Goal: Task Accomplishment & Management: Manage account settings

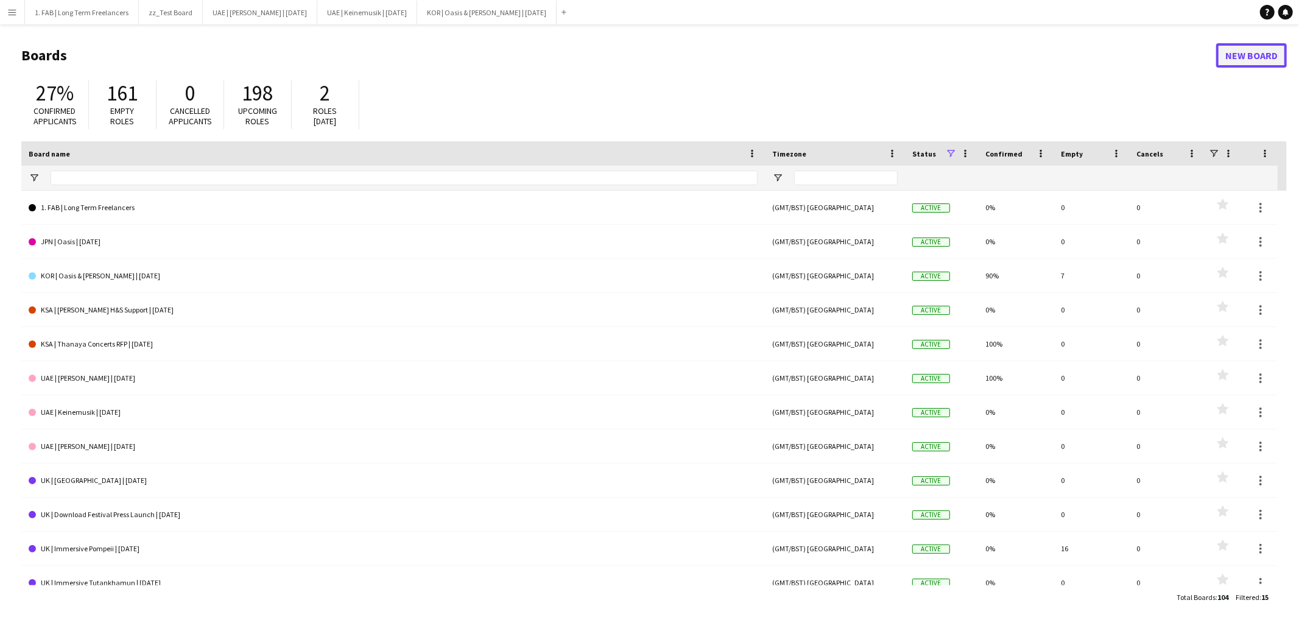
click at [1238, 63] on link "New Board" at bounding box center [1252, 55] width 71 height 24
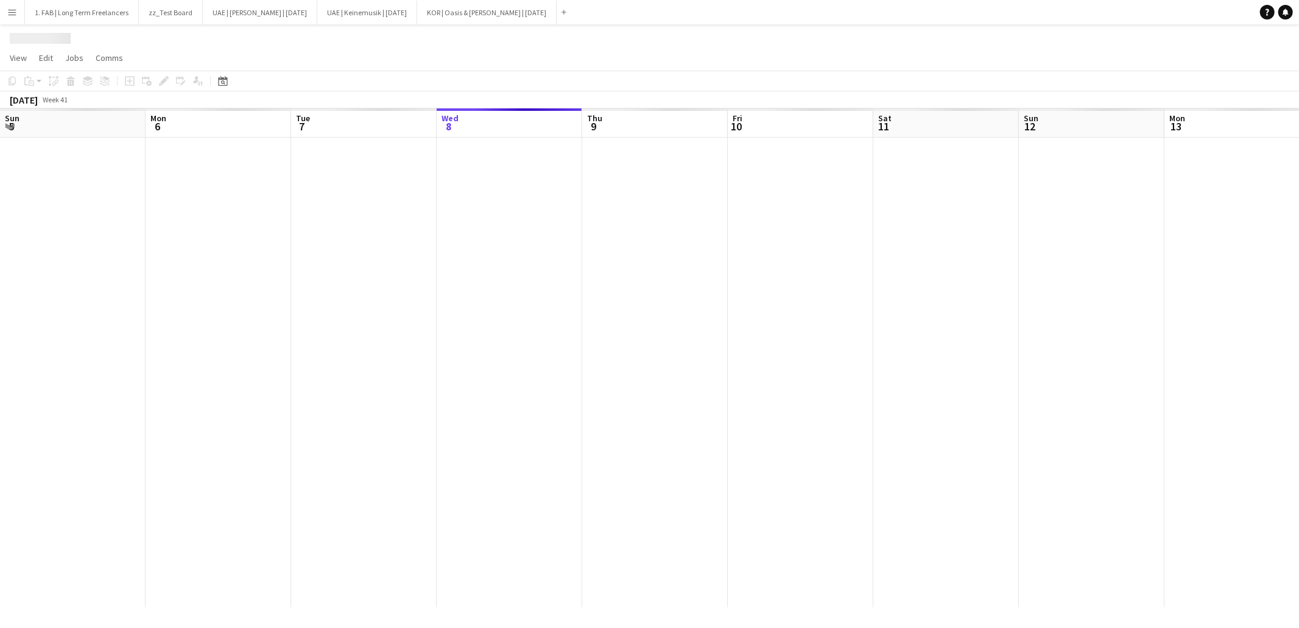
scroll to position [0, 291]
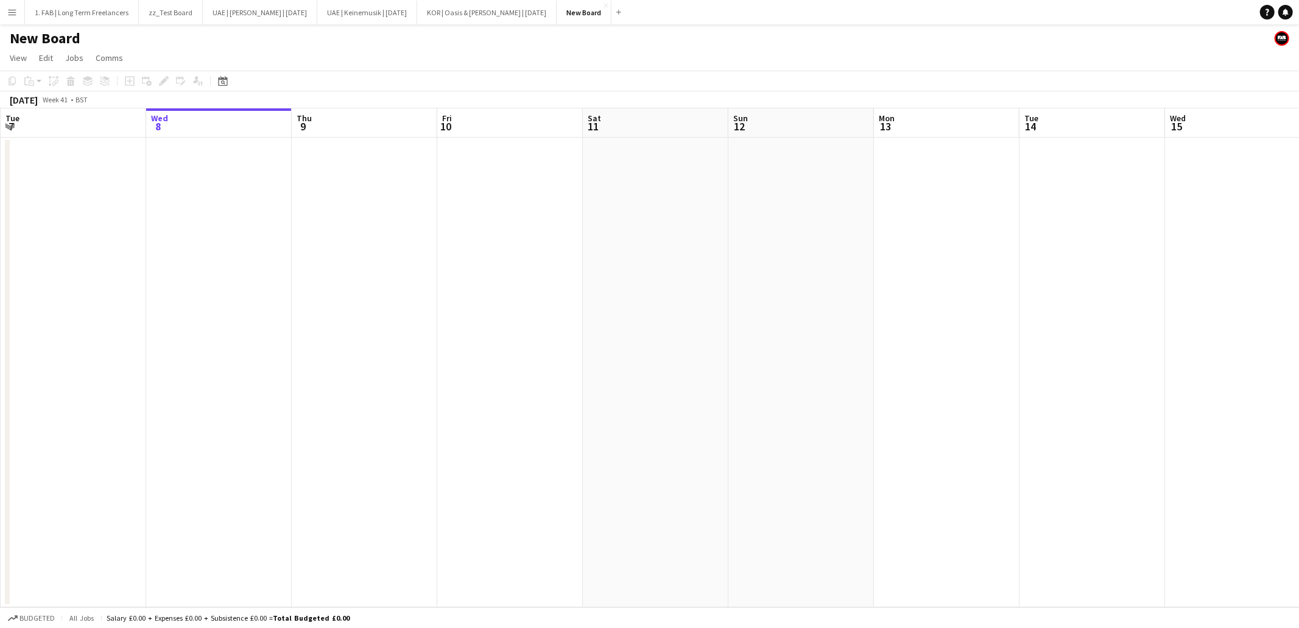
click at [70, 37] on h1 "New Board" at bounding box center [45, 38] width 71 height 18
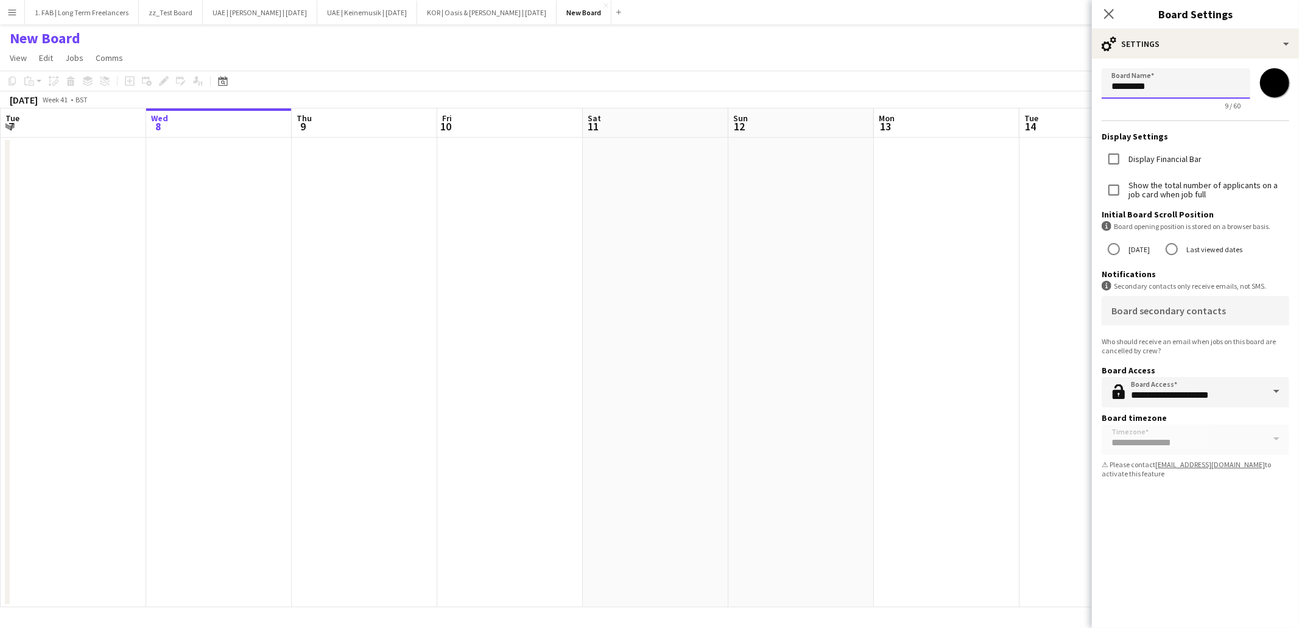
click at [1156, 90] on input "*********" at bounding box center [1176, 83] width 149 height 30
type input "**********"
click at [1010, 48] on app-page-menu "View Day view expanded Day view collapsed Month view Date picker Jump to [DATE]…" at bounding box center [649, 59] width 1299 height 23
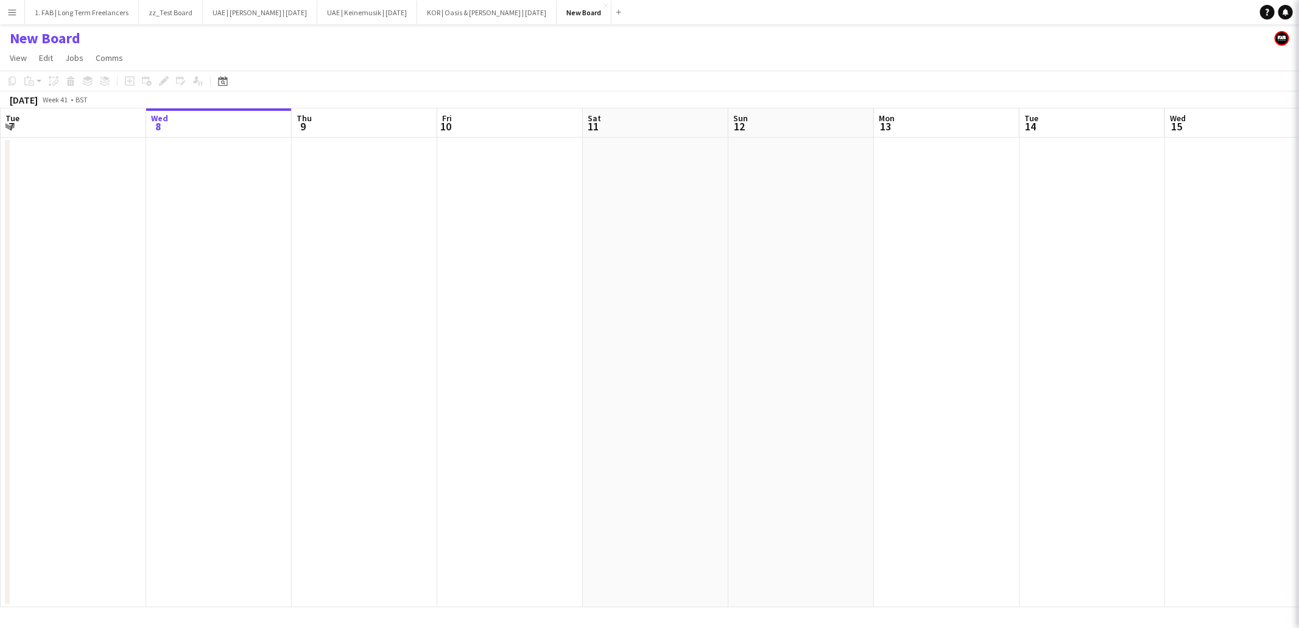
scroll to position [0, 0]
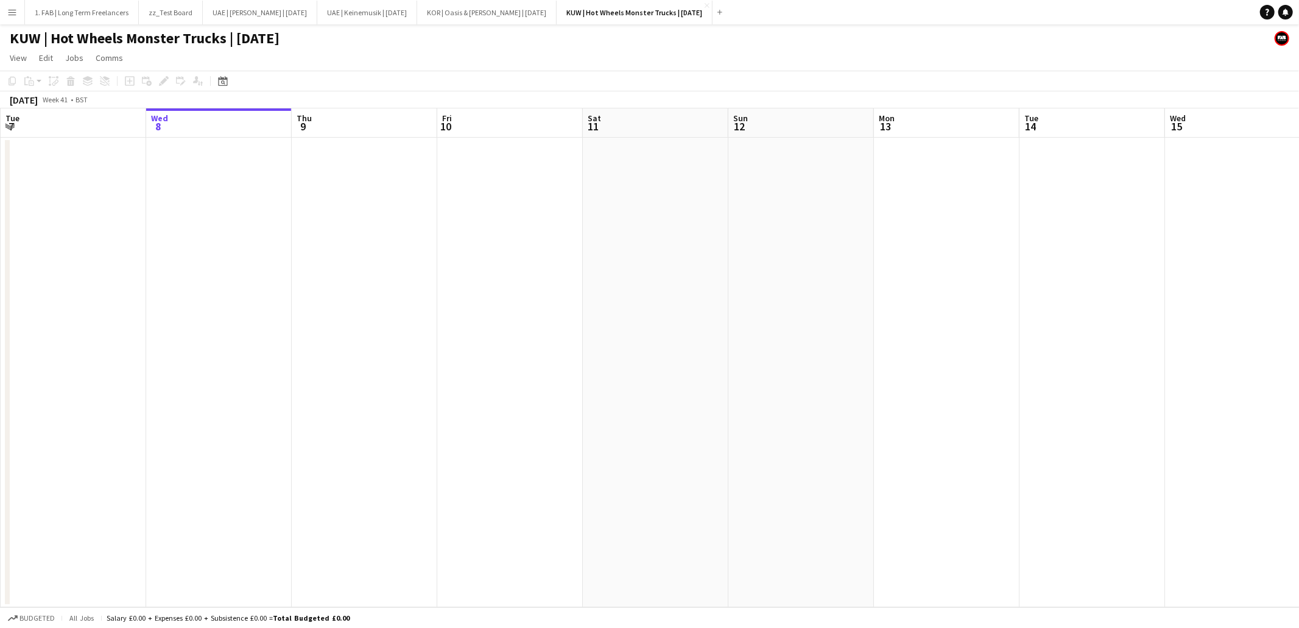
click at [238, 38] on h1 "KUW | Hot Wheels Monster Trucks | [DATE]" at bounding box center [145, 38] width 270 height 18
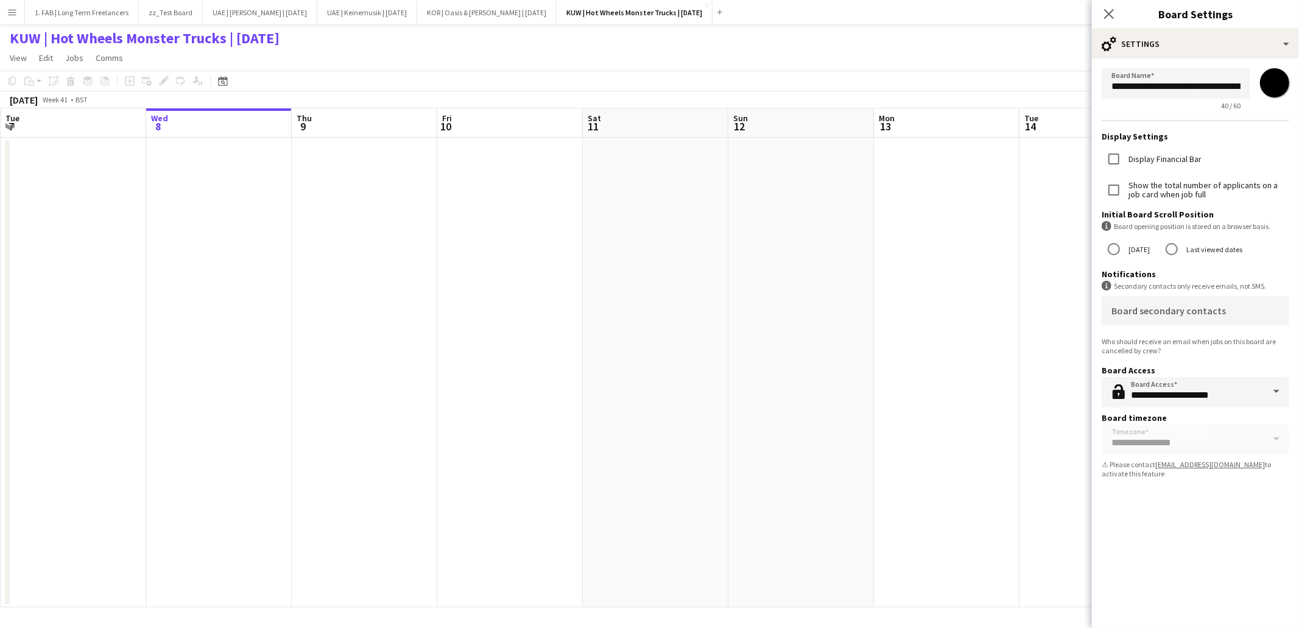
click at [1281, 91] on input "*******" at bounding box center [1275, 83] width 44 height 44
type input "*******"
click at [1237, 540] on div "**********" at bounding box center [1195, 328] width 207 height 599
click at [1164, 308] on mat-label "Board secondary contacts" at bounding box center [1169, 311] width 115 height 12
click at [1164, 311] on input "Board secondary contacts" at bounding box center [1193, 315] width 163 height 9
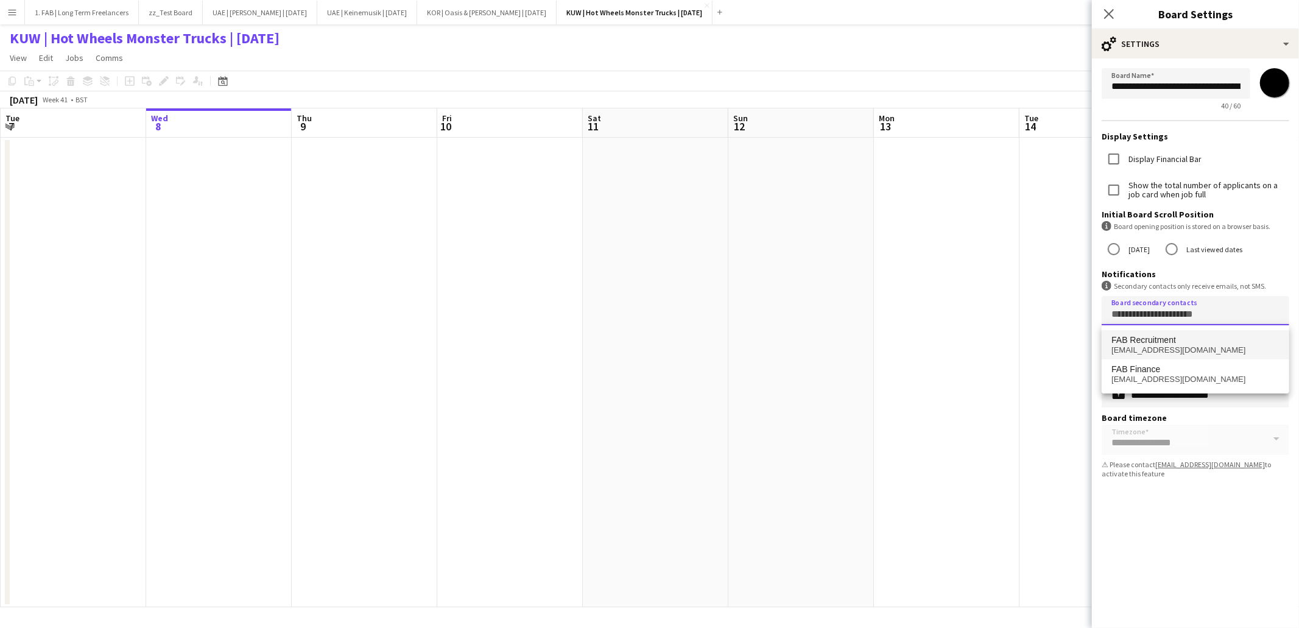
click at [1163, 342] on span "FAB Recruitment" at bounding box center [1144, 340] width 65 height 10
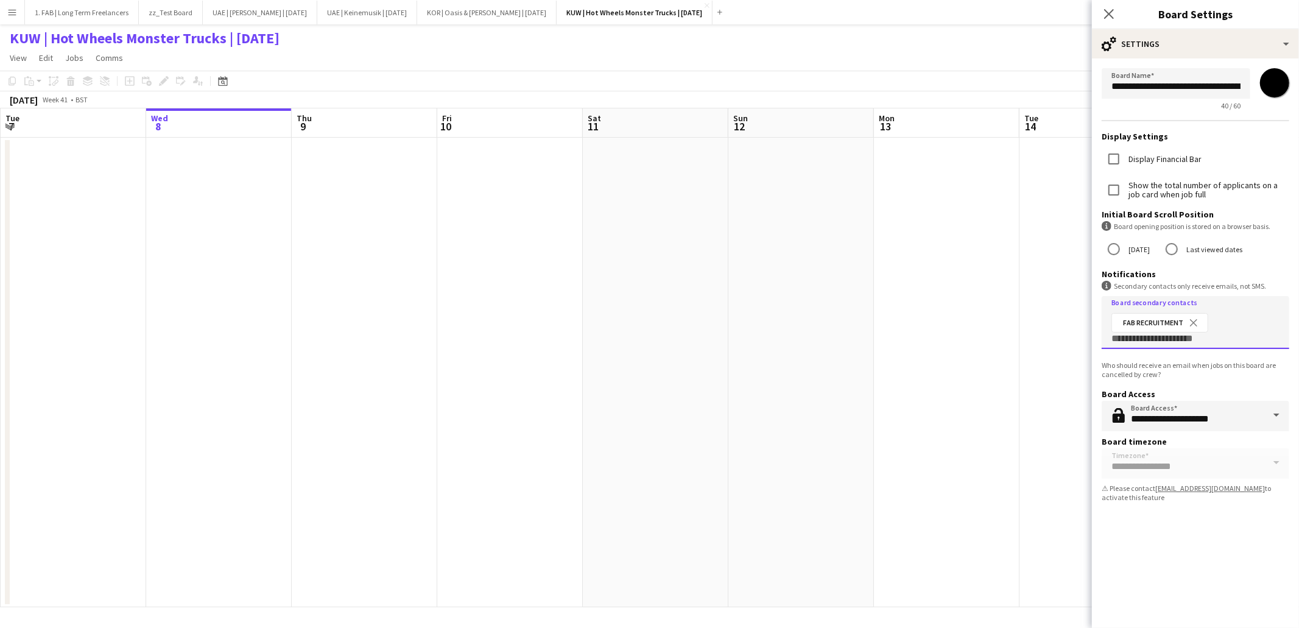
click at [1165, 341] on input "Board secondary contacts" at bounding box center [1196, 339] width 168 height 9
click at [1167, 373] on span "[EMAIL_ADDRESS][DOMAIN_NAME]" at bounding box center [1196, 374] width 168 height 10
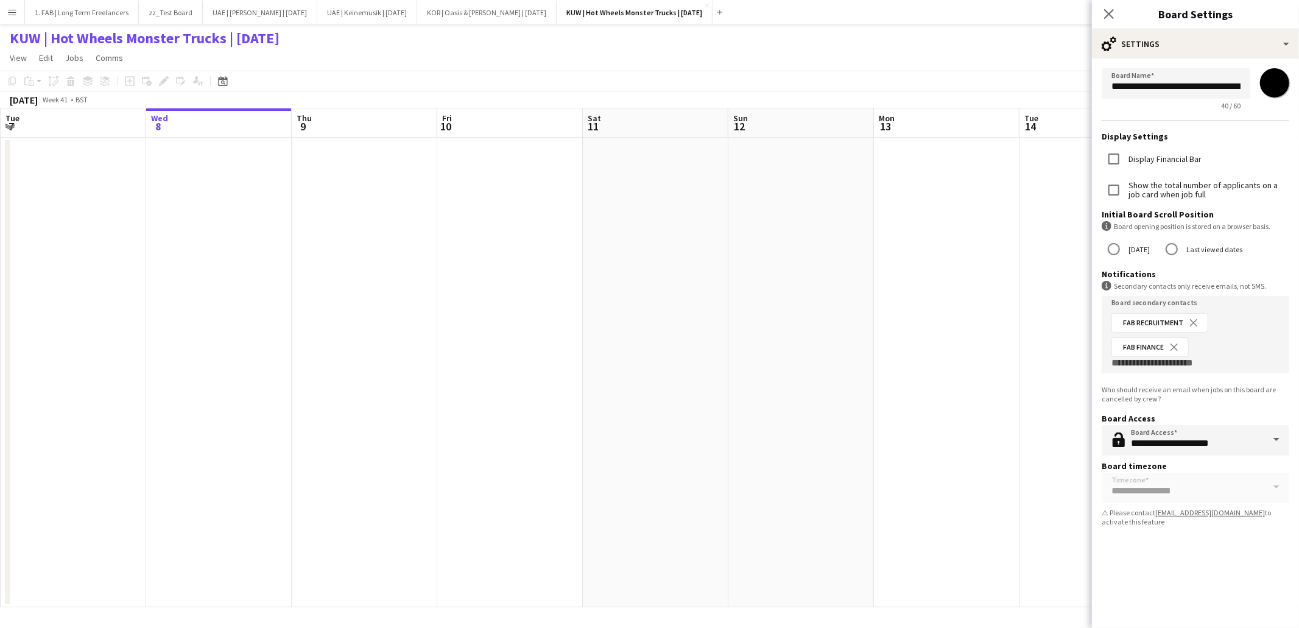
click at [1217, 554] on div "**********" at bounding box center [1195, 328] width 207 height 599
click at [1111, 12] on icon at bounding box center [1109, 14] width 12 height 12
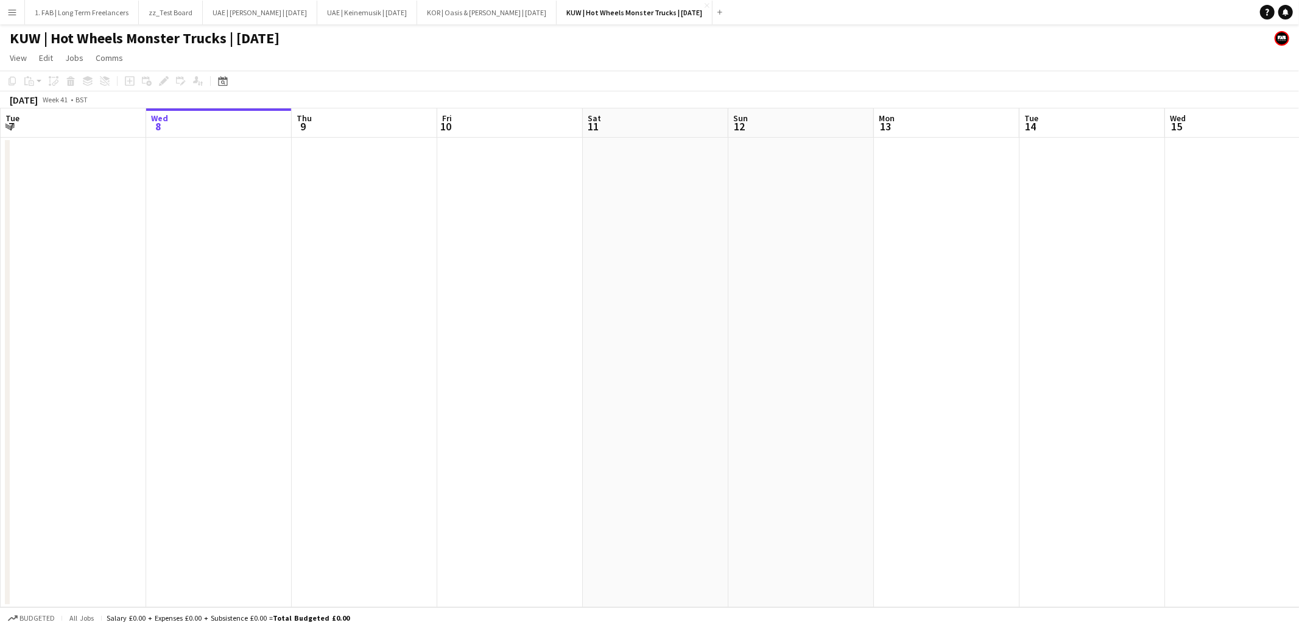
click at [933, 60] on app-page-menu "View Day view expanded Day view collapsed Month view Date picker Jump to [DATE]…" at bounding box center [649, 59] width 1299 height 23
click at [15, 7] on app-icon "Menu" at bounding box center [12, 12] width 10 height 10
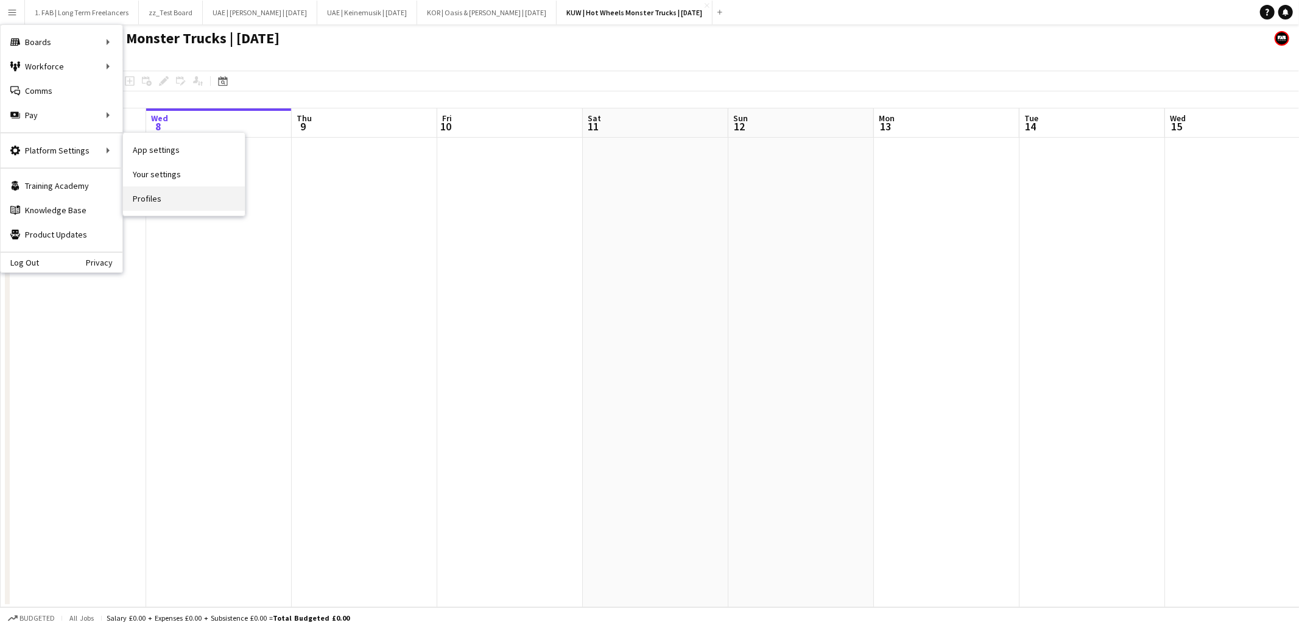
click at [164, 202] on link "Profiles" at bounding box center [184, 198] width 122 height 24
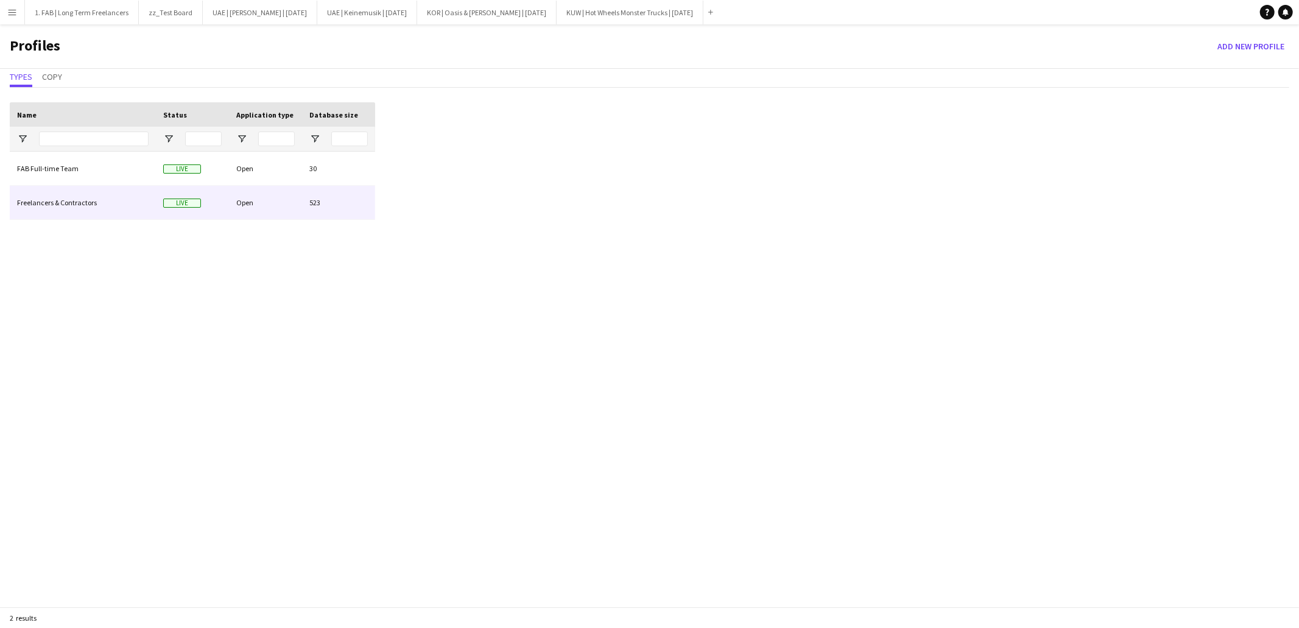
click at [92, 199] on div "Freelancers & Contractors" at bounding box center [83, 203] width 146 height 34
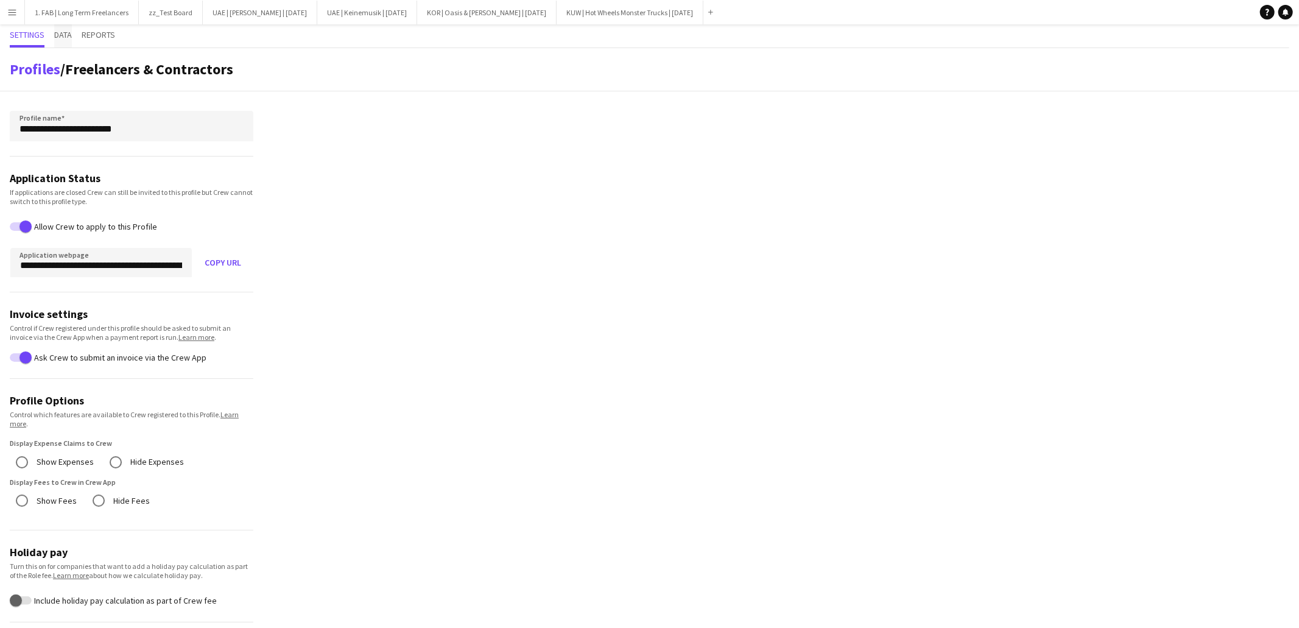
click at [66, 35] on span "Data" at bounding box center [63, 34] width 18 height 9
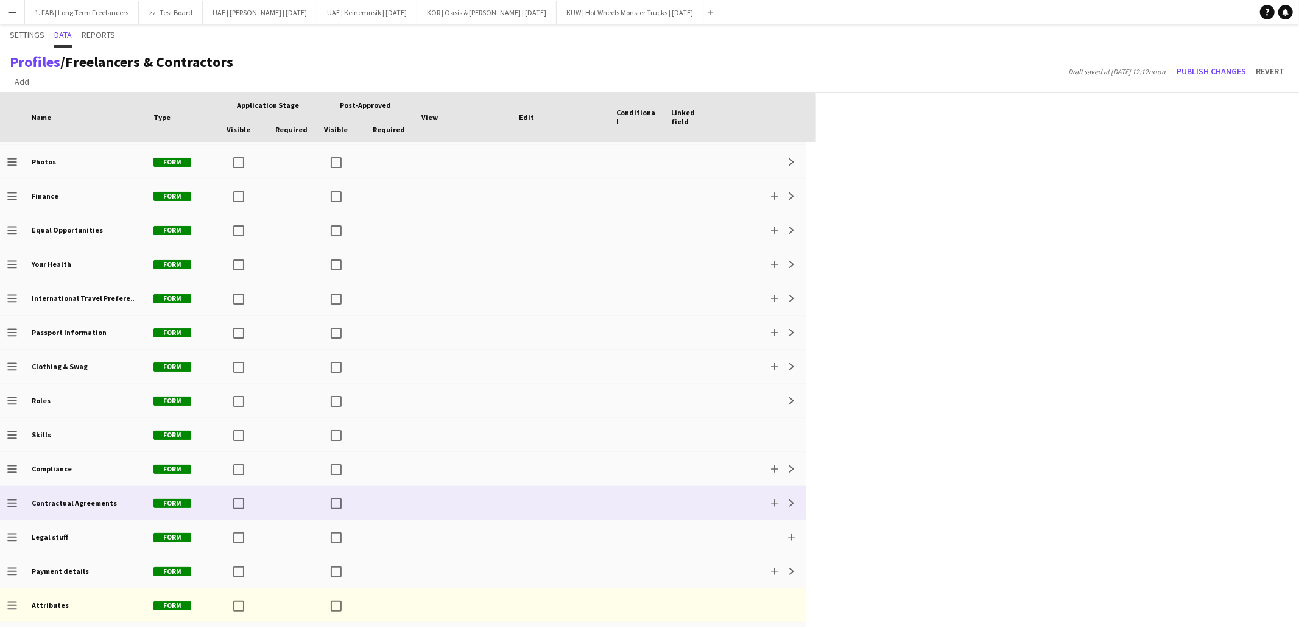
scroll to position [230, 0]
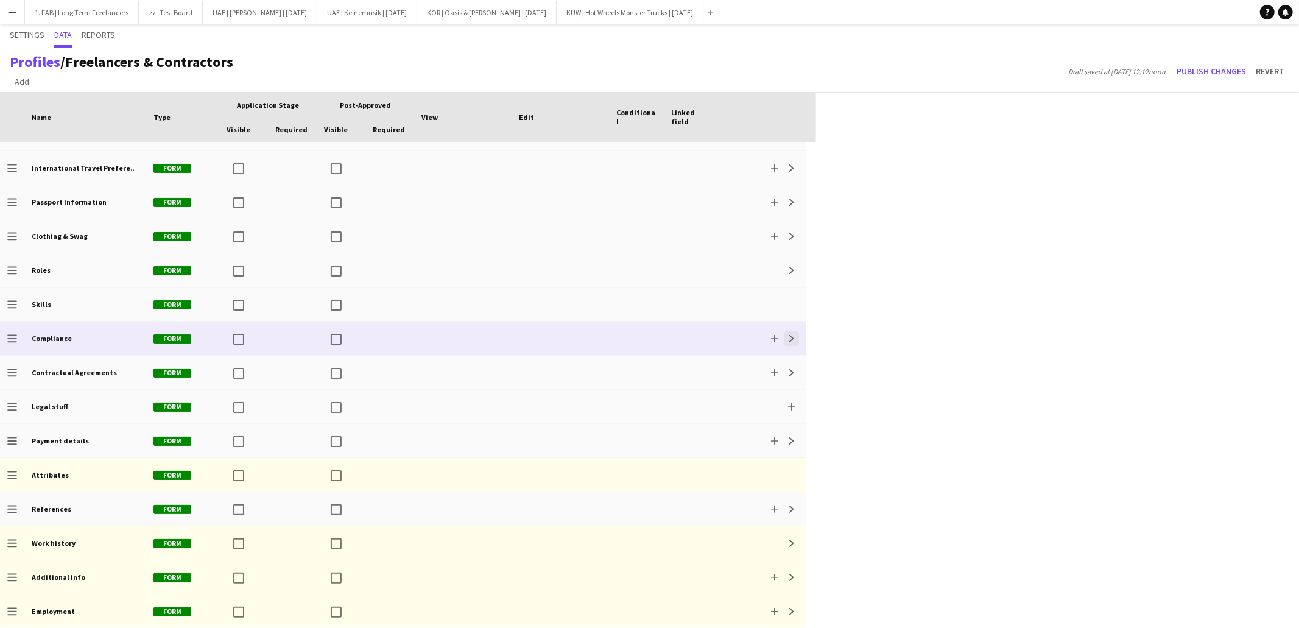
click at [794, 338] on app-icon "Expand" at bounding box center [791, 338] width 7 height 7
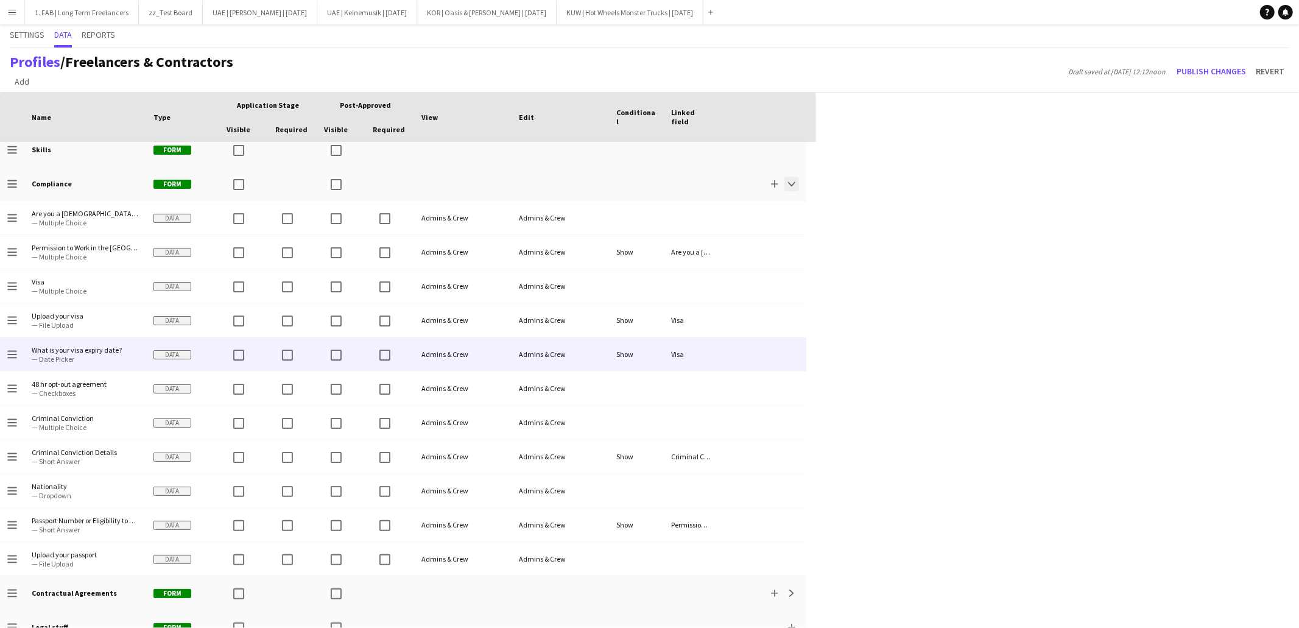
scroll to position [0, 0]
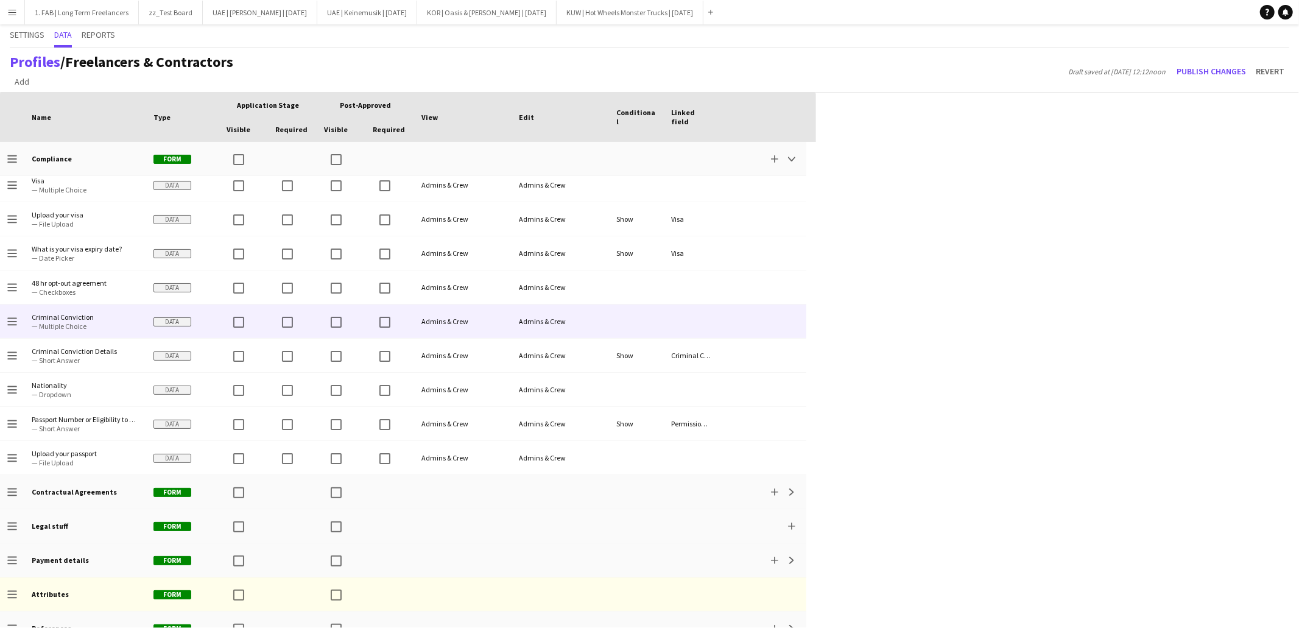
click at [100, 322] on span "— Multiple Choice" at bounding box center [85, 326] width 107 height 9
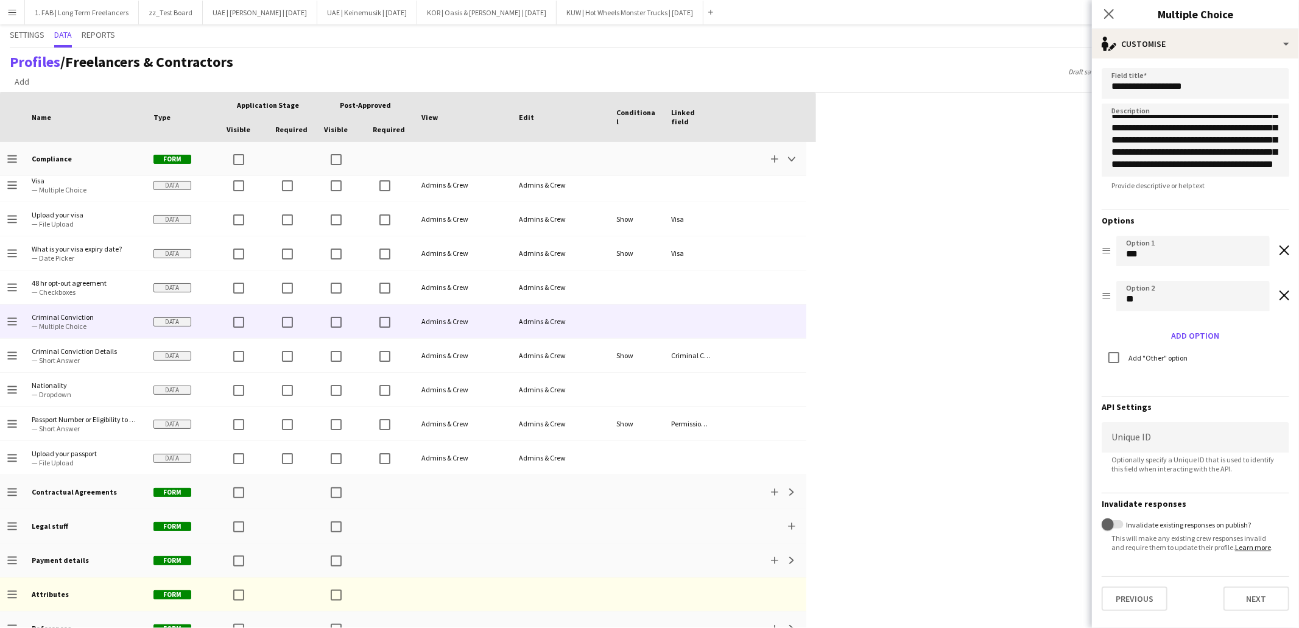
scroll to position [163, 0]
click at [1179, 167] on textarea "**********" at bounding box center [1196, 140] width 188 height 73
click at [1111, 88] on input "**********" at bounding box center [1196, 83] width 188 height 30
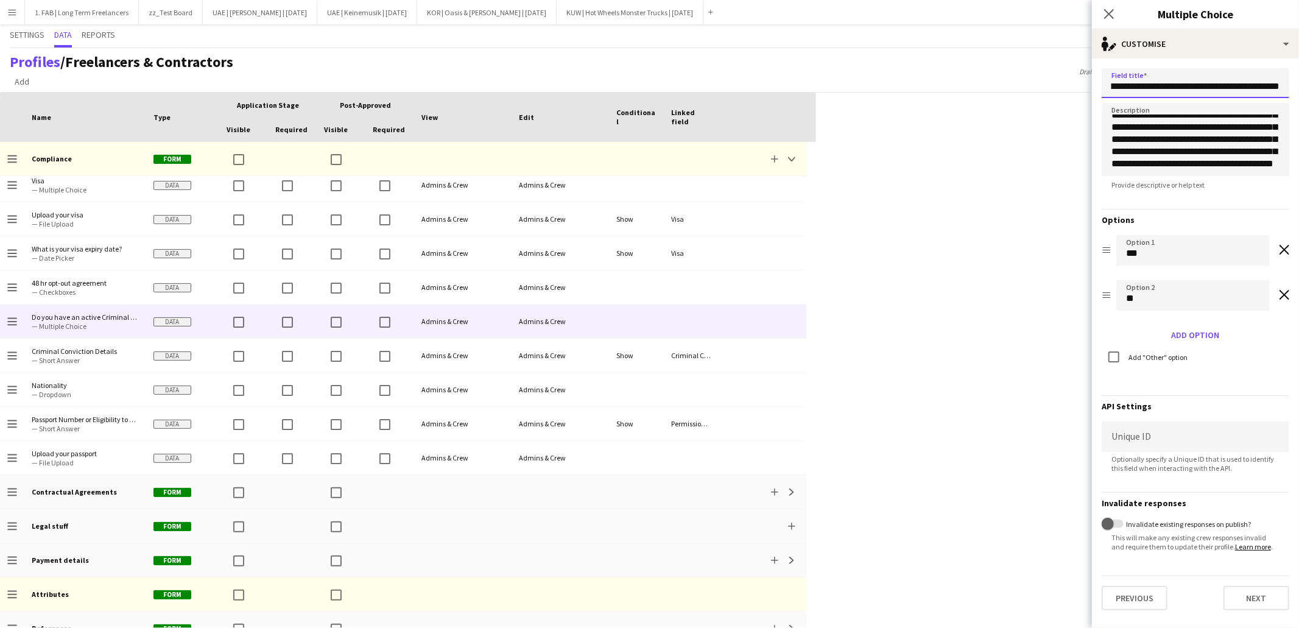
scroll to position [0, 152]
type input "**********"
click at [1255, 593] on button "Next" at bounding box center [1257, 598] width 66 height 24
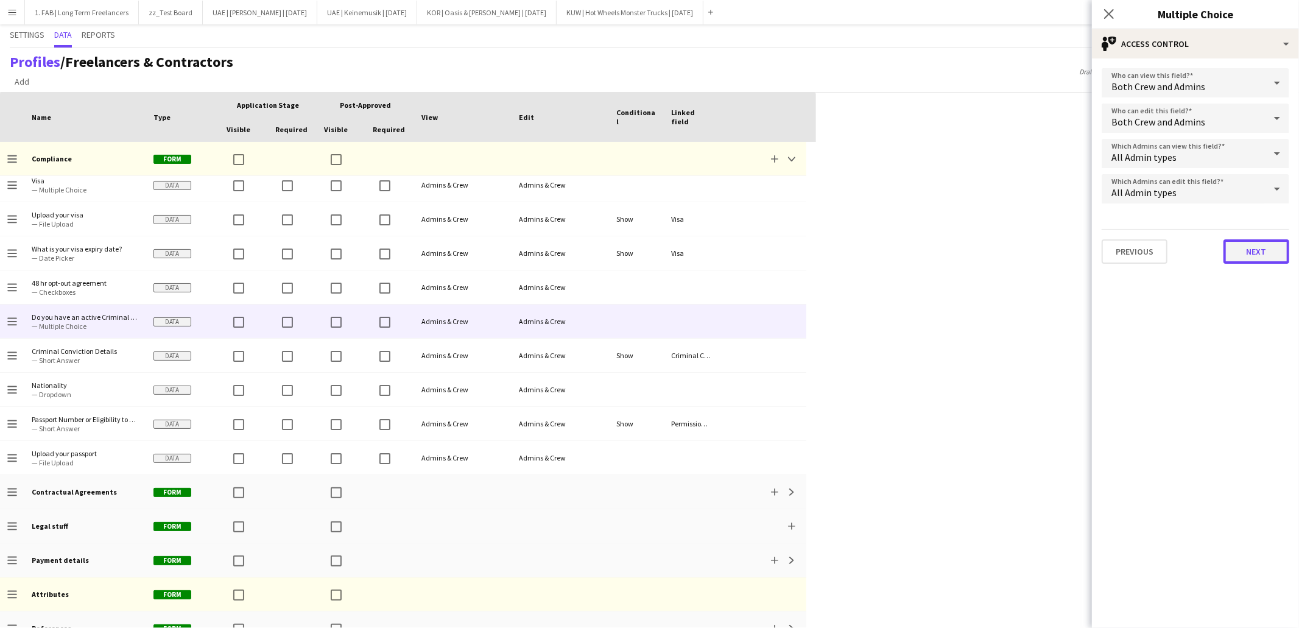
click at [1245, 250] on button "Next" at bounding box center [1257, 251] width 66 height 24
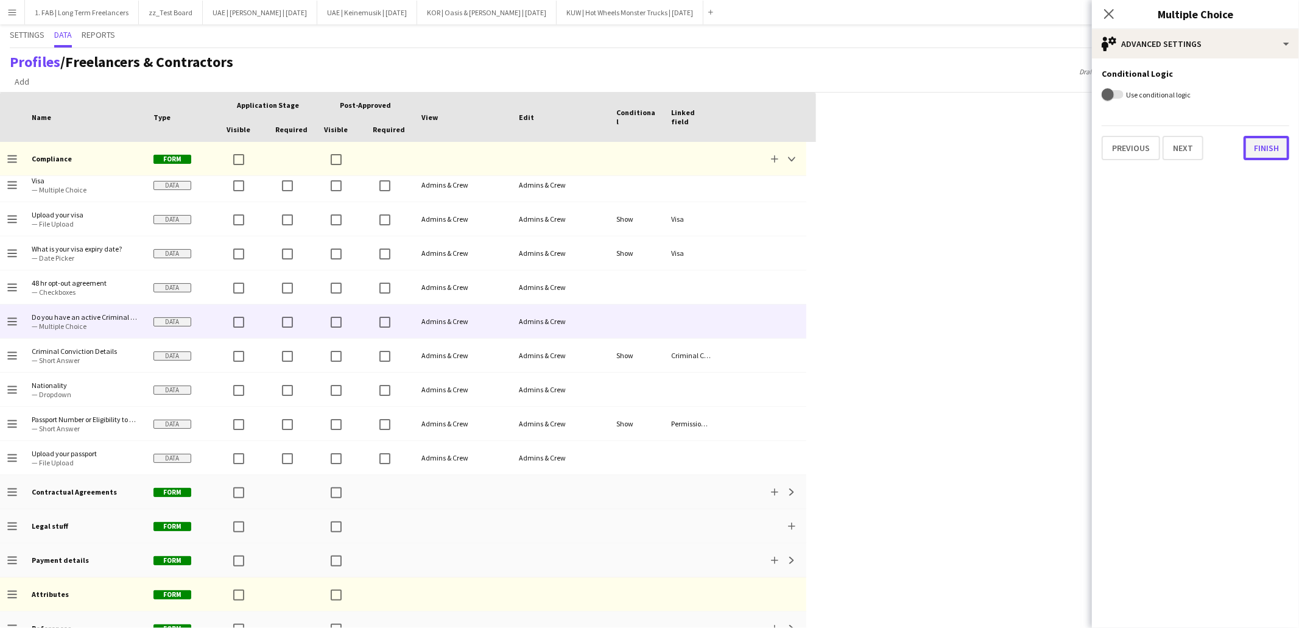
click at [1270, 152] on button "Finish" at bounding box center [1267, 148] width 46 height 24
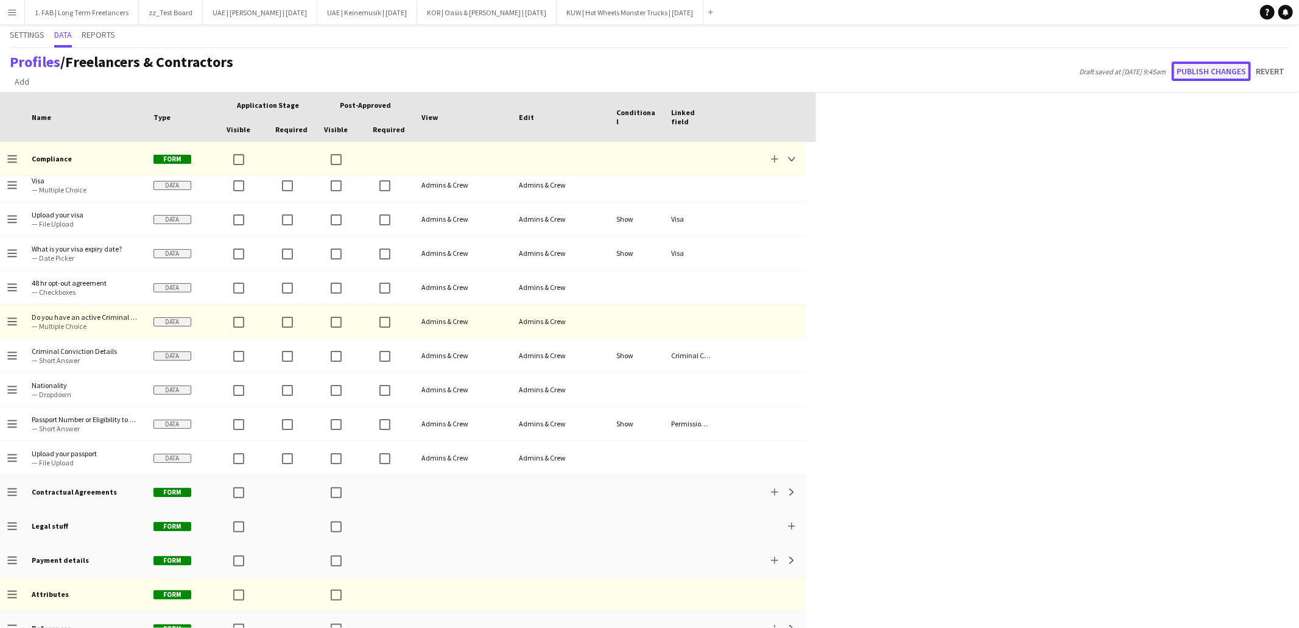
click at [1196, 71] on button "Publish changes" at bounding box center [1211, 71] width 79 height 19
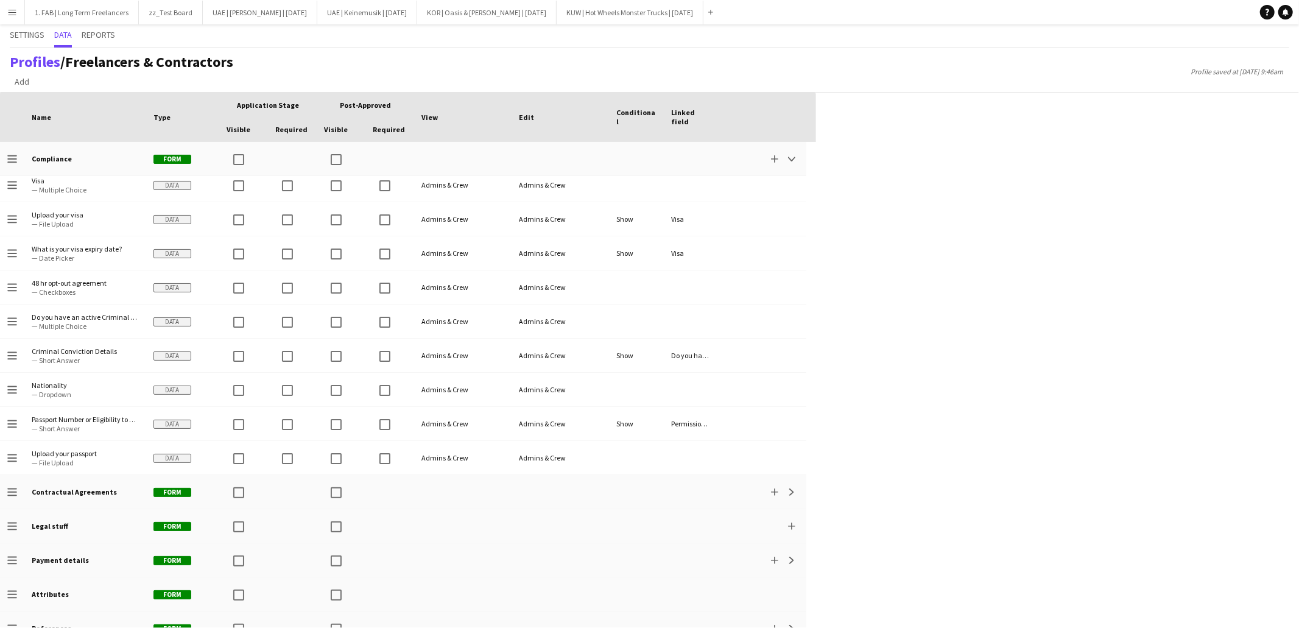
click at [16, 18] on button "Menu" at bounding box center [12, 12] width 24 height 24
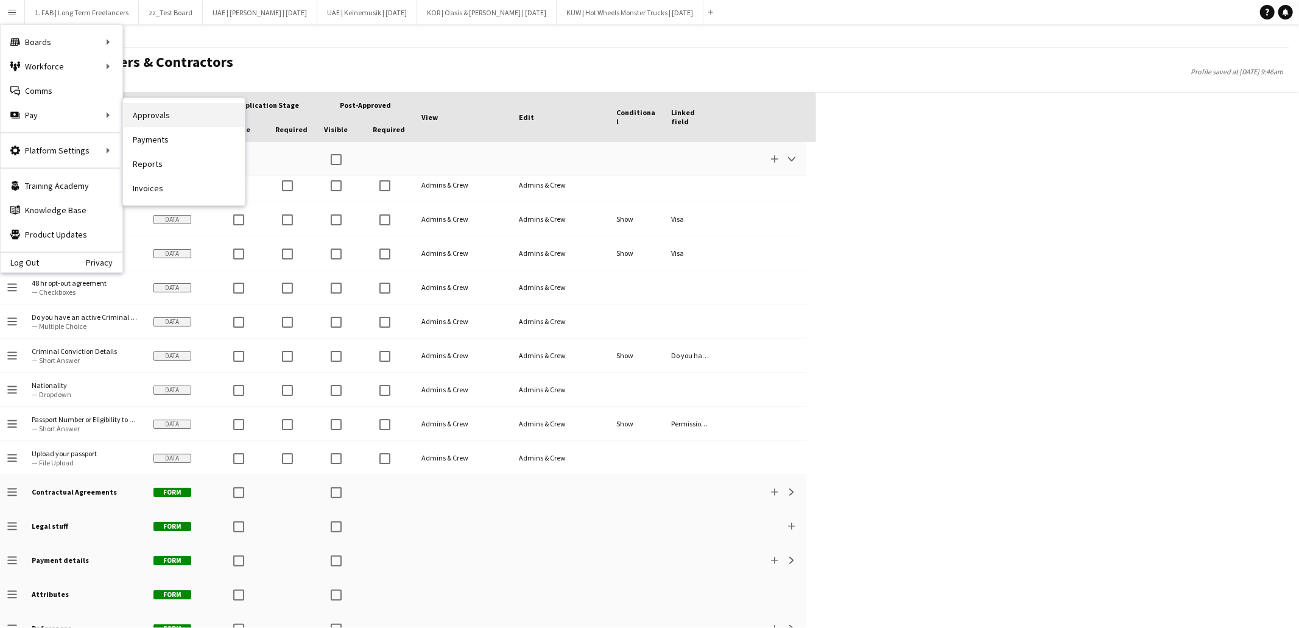
click at [152, 115] on link "Approvals" at bounding box center [184, 115] width 122 height 24
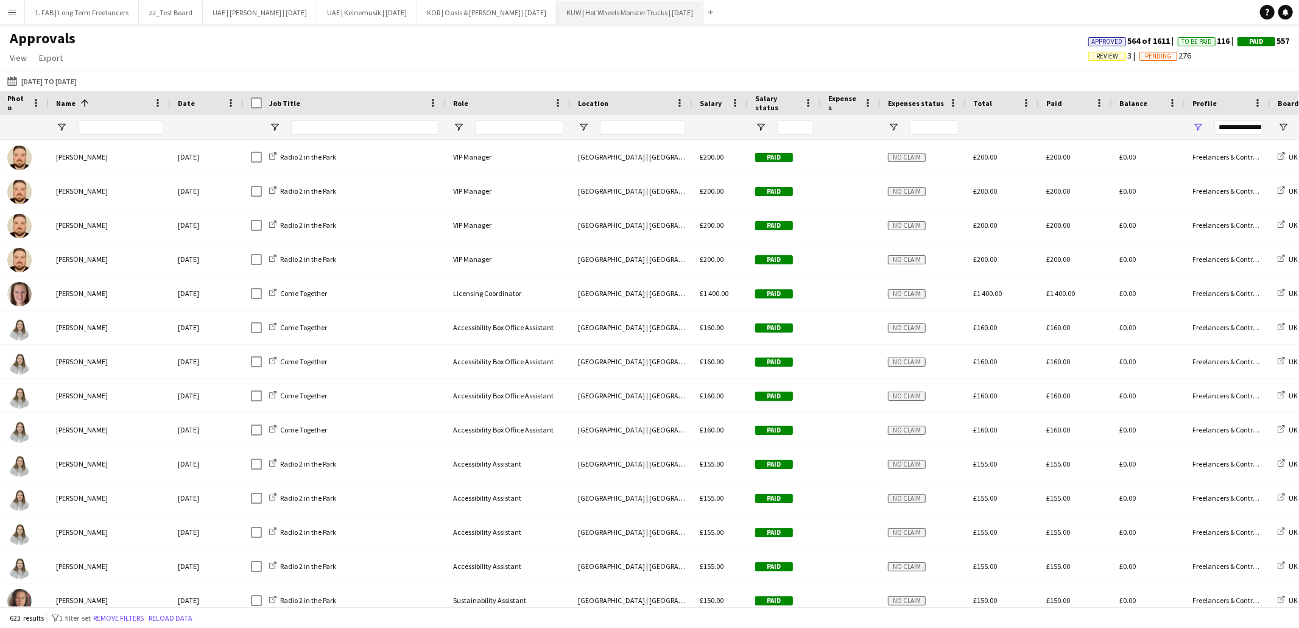
click at [660, 16] on button "KUW | Hot Wheels Monster Trucks | [DATE] Close" at bounding box center [630, 13] width 147 height 24
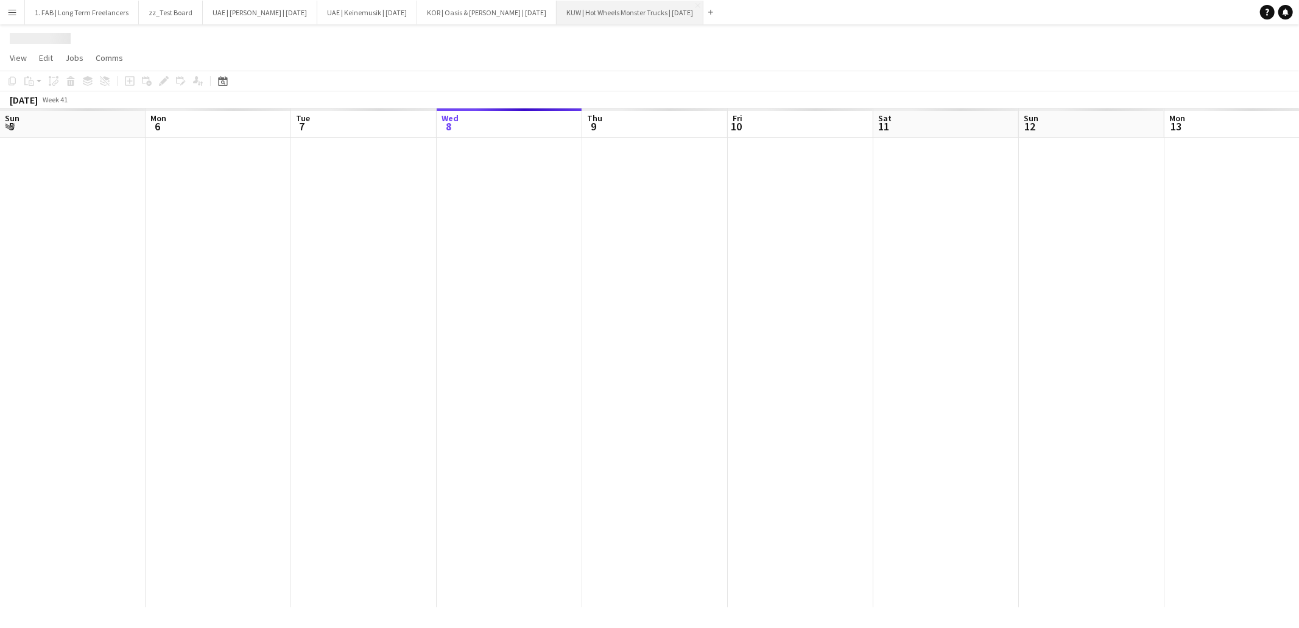
scroll to position [0, 291]
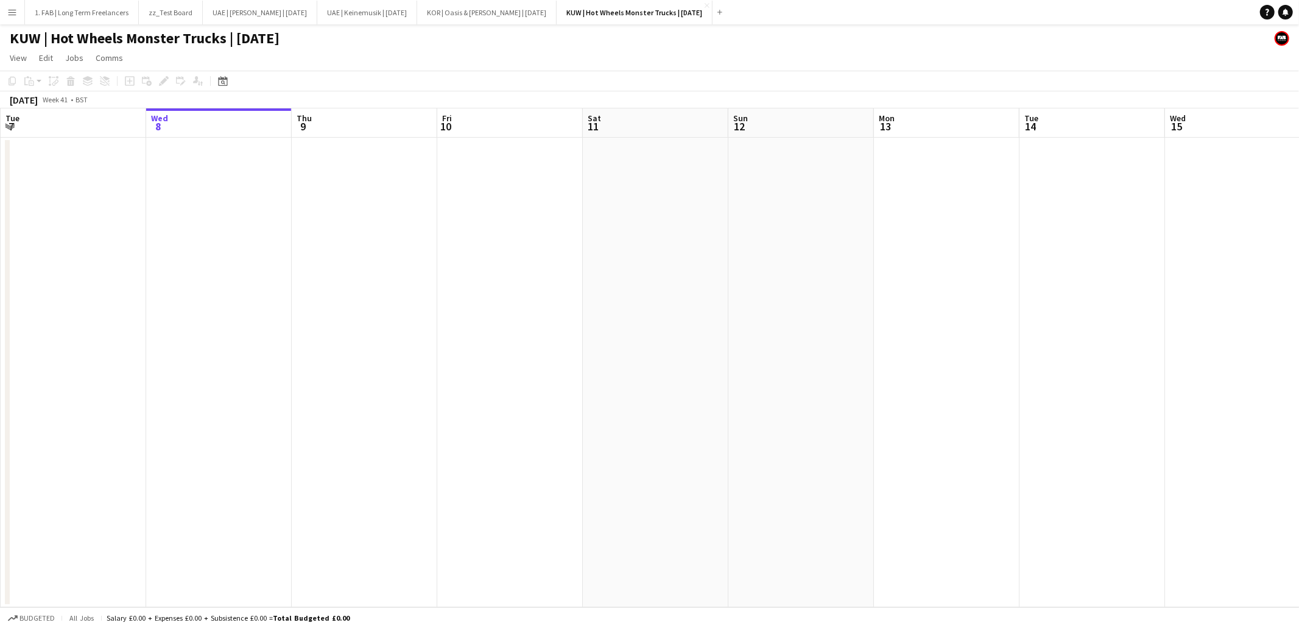
click at [13, 16] on app-icon "Menu" at bounding box center [12, 12] width 10 height 10
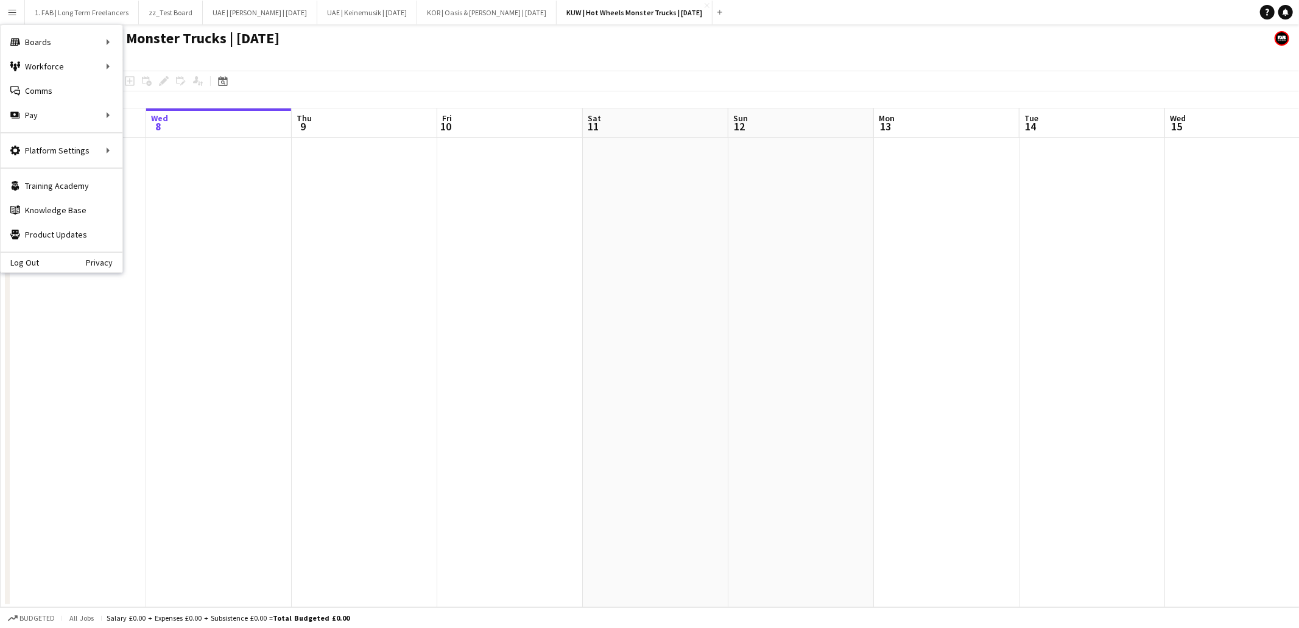
click at [462, 55] on app-page-menu "View Day view expanded Day view collapsed Month view Date picker Jump to [DATE]…" at bounding box center [649, 59] width 1299 height 23
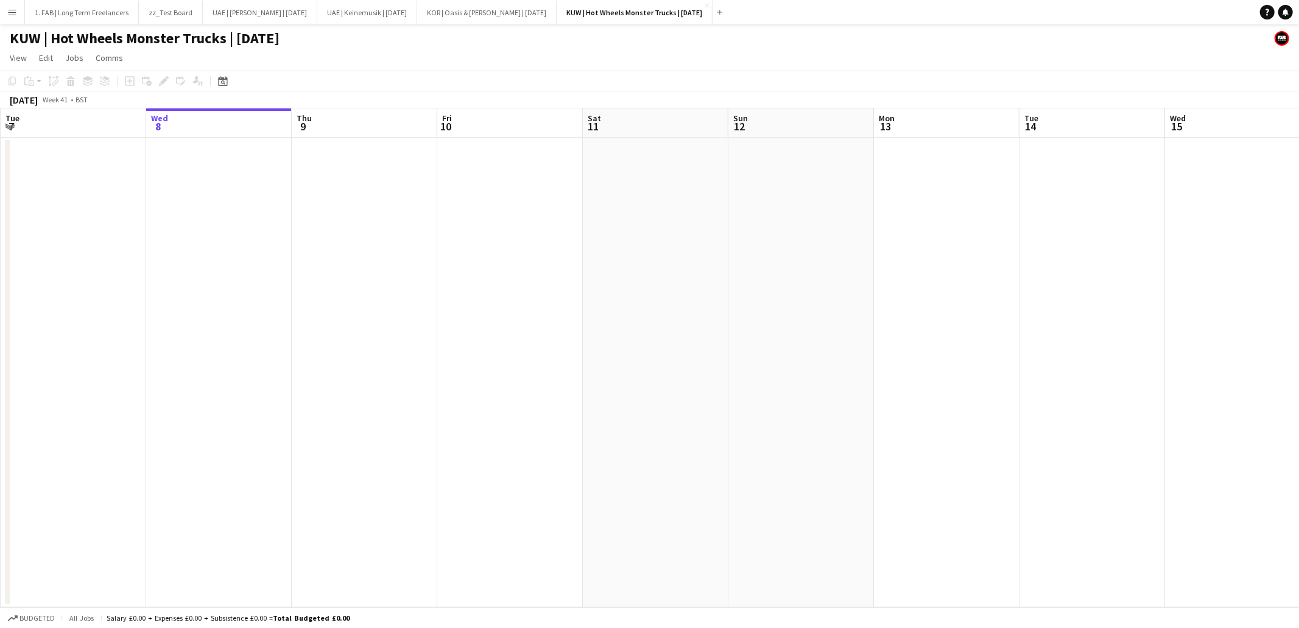
click at [481, 48] on app-page-menu "View Day view expanded Day view collapsed Month view Date picker Jump to [DATE]…" at bounding box center [649, 59] width 1299 height 23
click at [467, 21] on button "KOR | Oasis & [PERSON_NAME] | [DATE] Close" at bounding box center [487, 13] width 140 height 24
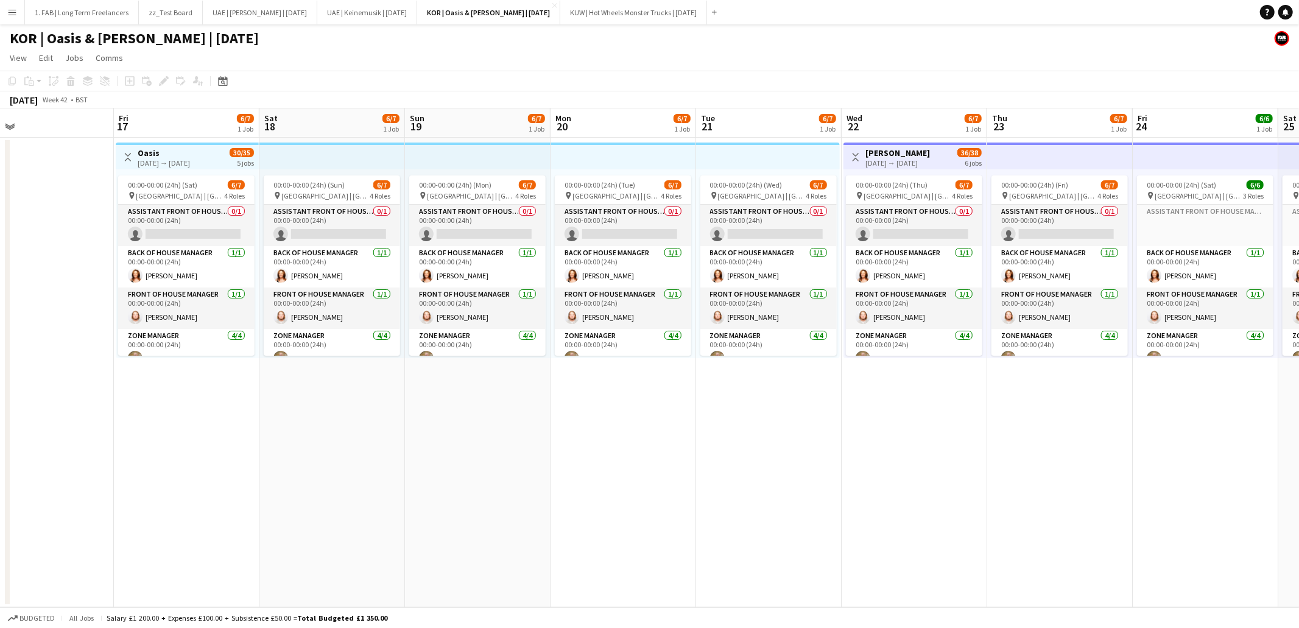
click at [490, 52] on app-page-menu "View Day view expanded Day view collapsed Month view Date picker Jump to [DATE]…" at bounding box center [649, 59] width 1299 height 23
click at [386, 16] on button "UAE | Keinemusik | [DATE] Close" at bounding box center [367, 13] width 100 height 24
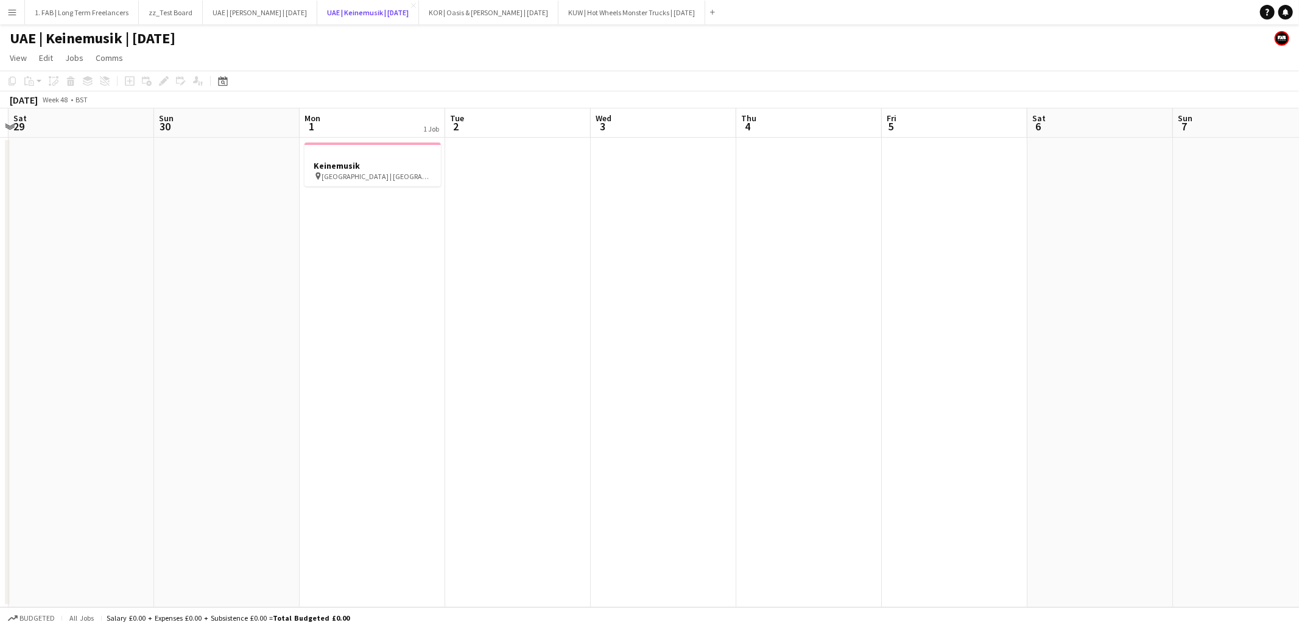
scroll to position [0, 426]
click at [278, 13] on button "UAE | [PERSON_NAME] | [DATE] Close" at bounding box center [260, 13] width 115 height 24
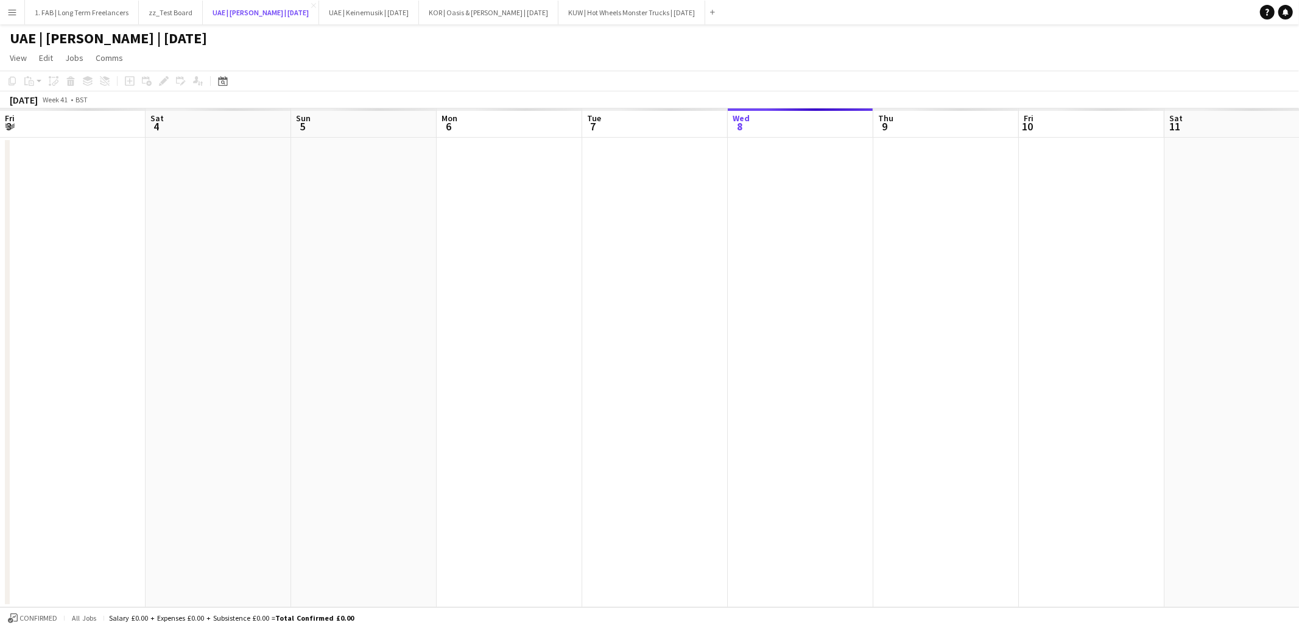
scroll to position [0, 479]
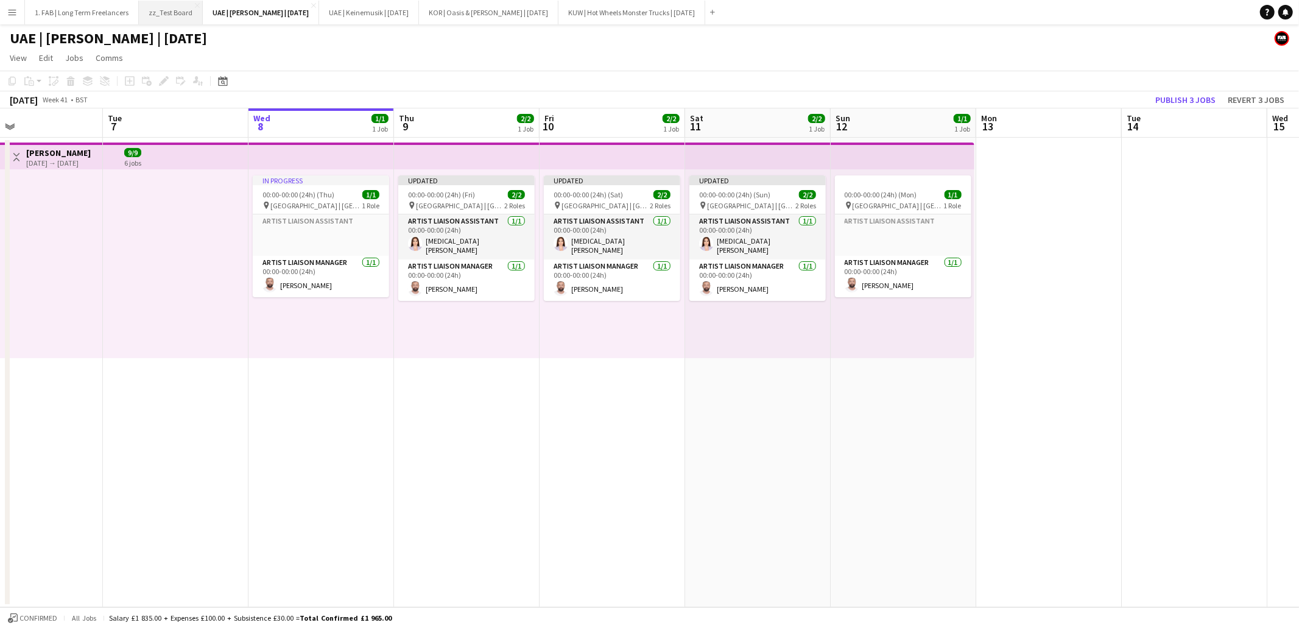
click at [173, 12] on button "zz_Test Board Close" at bounding box center [171, 13] width 64 height 24
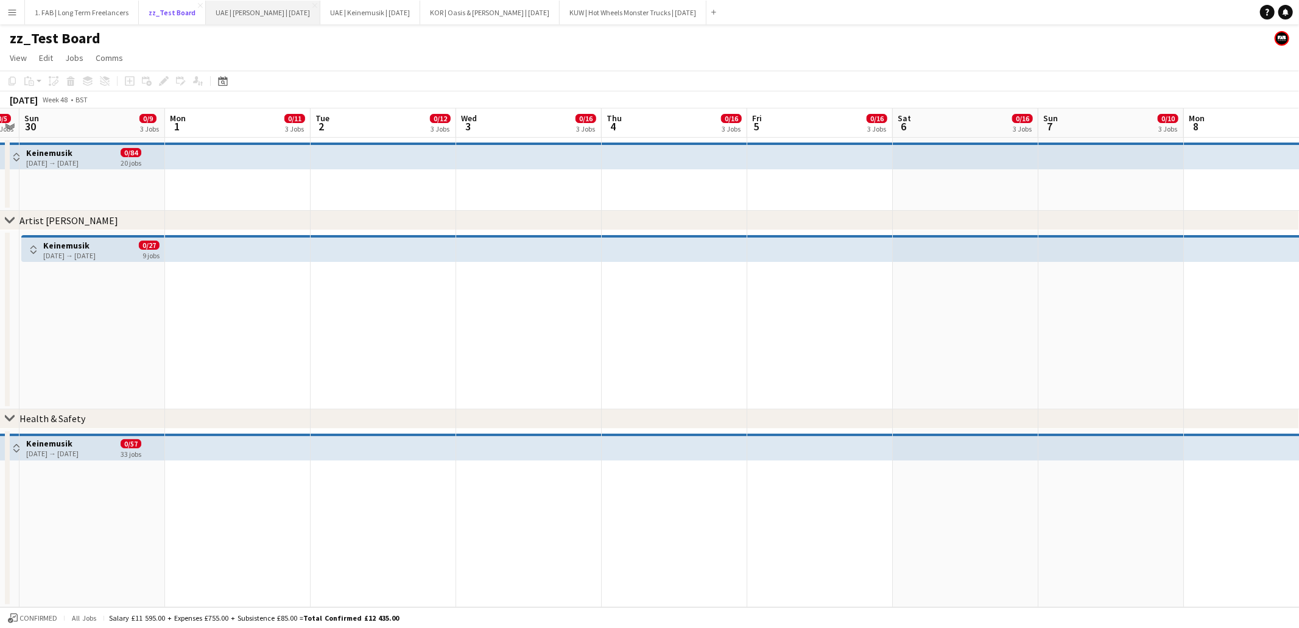
scroll to position [0, 419]
click at [384, 18] on button "UAE | Keinemusik | [DATE] Close" at bounding box center [370, 13] width 100 height 24
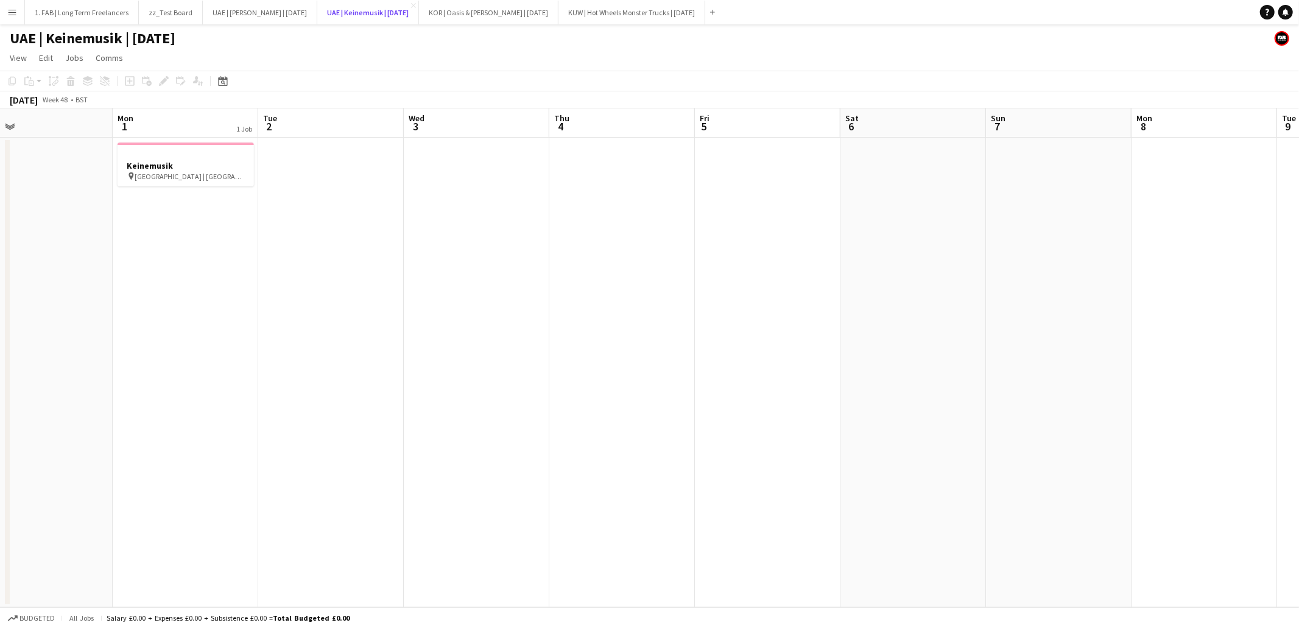
scroll to position [0, 467]
click at [464, 40] on div "UAE | Keinemusik | [DATE]" at bounding box center [649, 35] width 1299 height 23
click at [16, 10] on app-icon "Menu" at bounding box center [12, 12] width 10 height 10
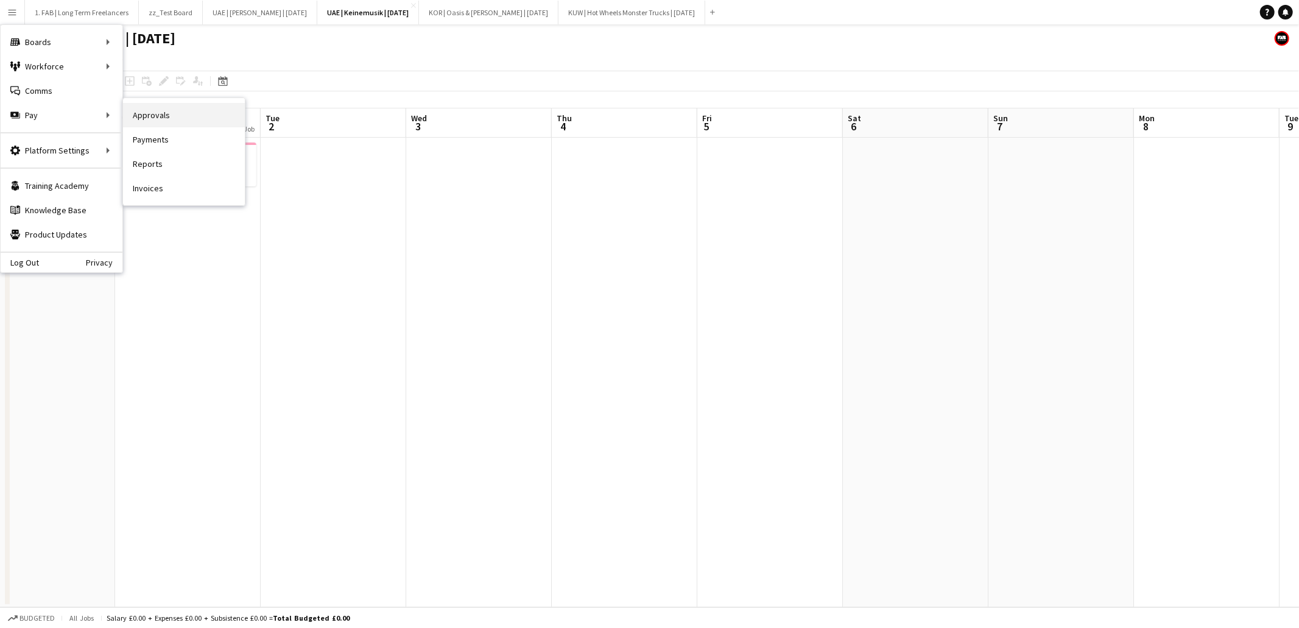
click at [183, 117] on link "Approvals" at bounding box center [184, 115] width 122 height 24
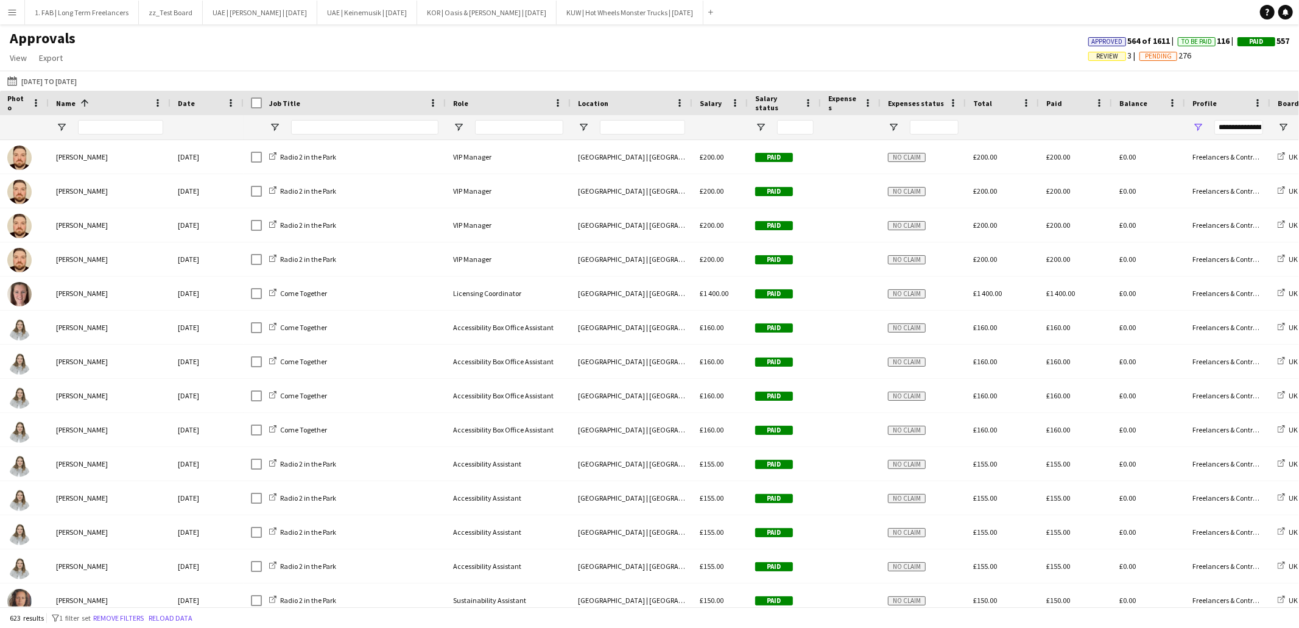
click at [16, 15] on app-icon "Menu" at bounding box center [12, 12] width 10 height 10
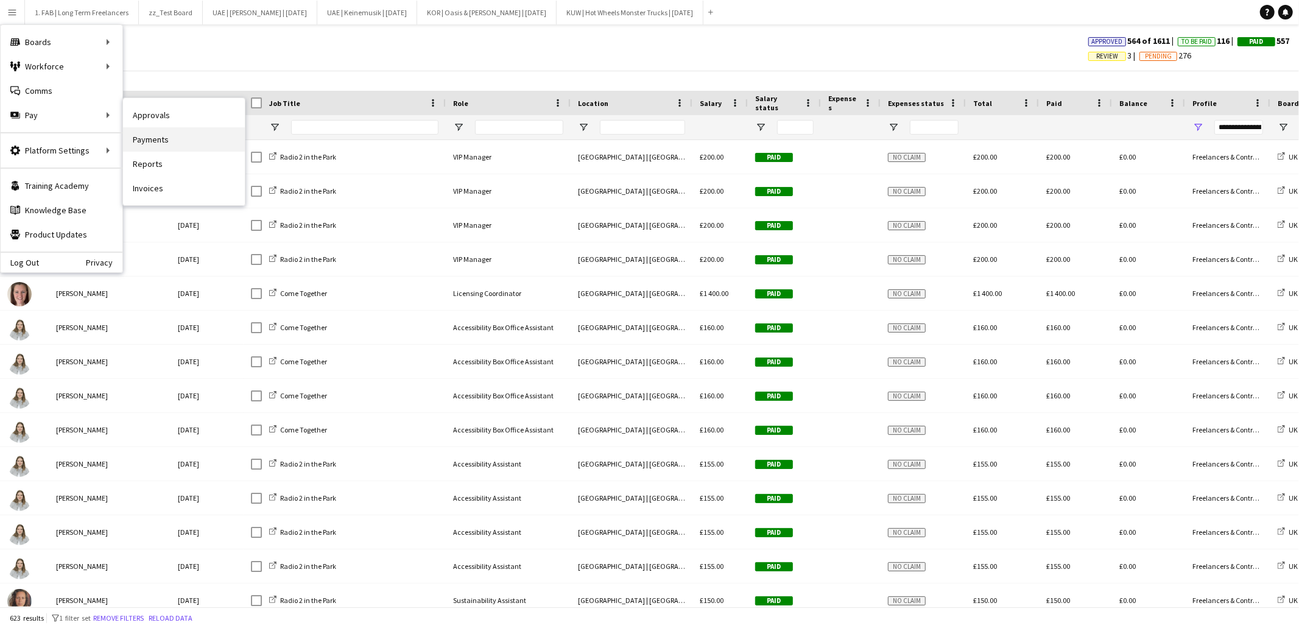
click at [146, 140] on link "Payments" at bounding box center [184, 139] width 122 height 24
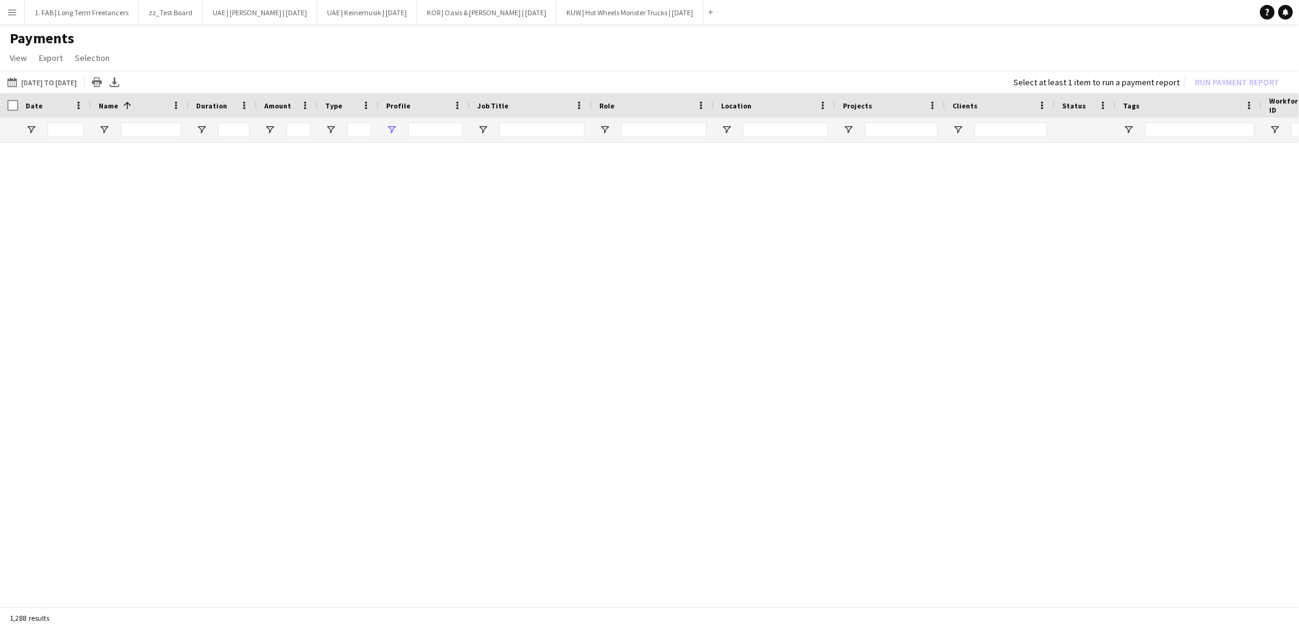
type input "**********"
click at [15, 17] on button "Menu" at bounding box center [12, 12] width 24 height 24
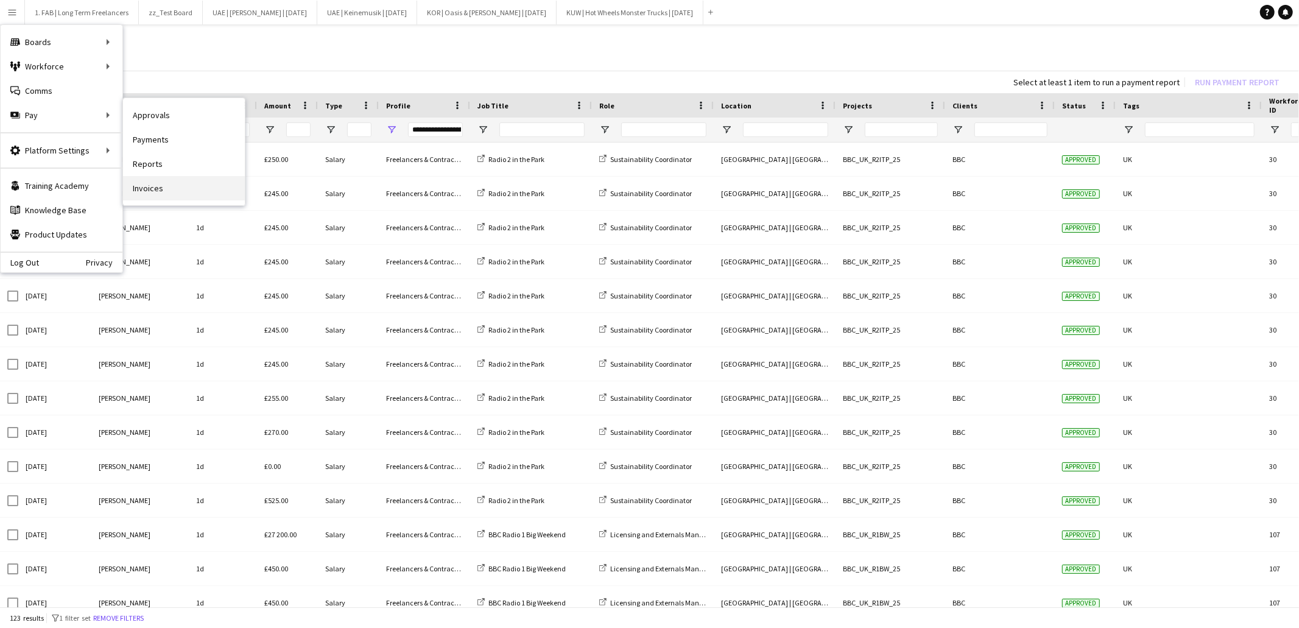
click at [158, 186] on link "Invoices" at bounding box center [184, 188] width 122 height 24
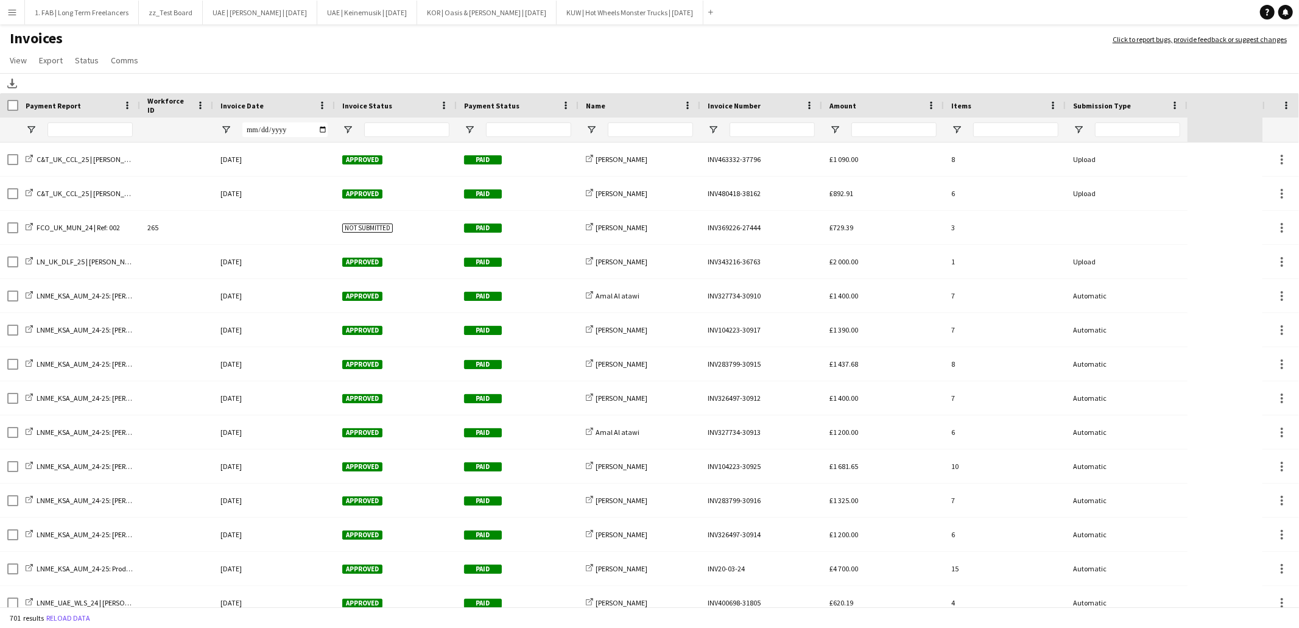
click at [270, 107] on div "Invoice Date" at bounding box center [267, 105] width 93 height 18
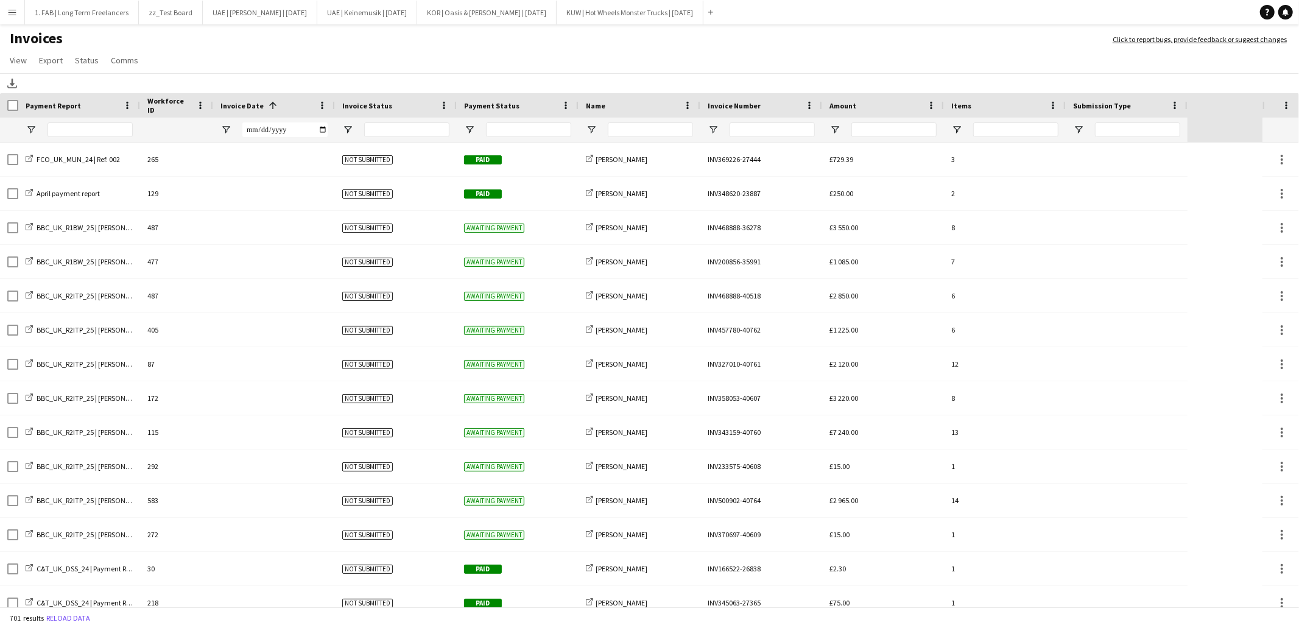
click at [268, 107] on span at bounding box center [272, 105] width 11 height 11
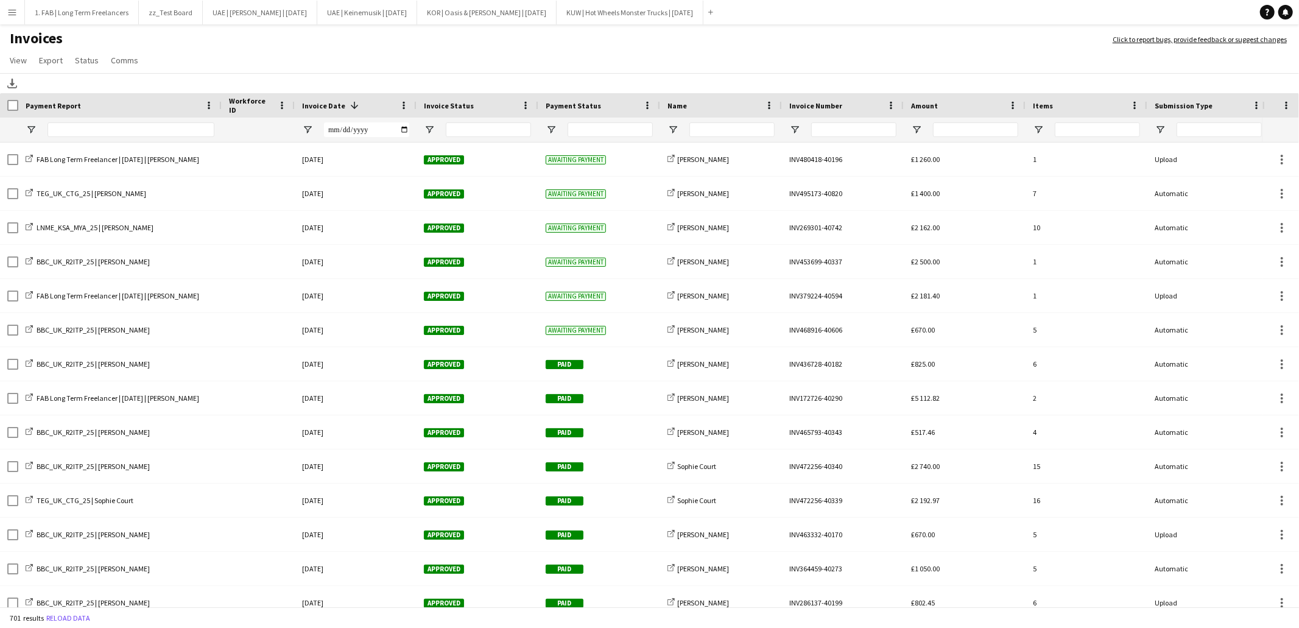
drag, startPoint x: 138, startPoint y: 110, endPoint x: 220, endPoint y: 112, distance: 81.7
click at [220, 112] on div at bounding box center [221, 105] width 5 height 24
click at [941, 35] on h1 "Invoices" at bounding box center [550, 39] width 1101 height 21
